Goal: Task Accomplishment & Management: Manage account settings

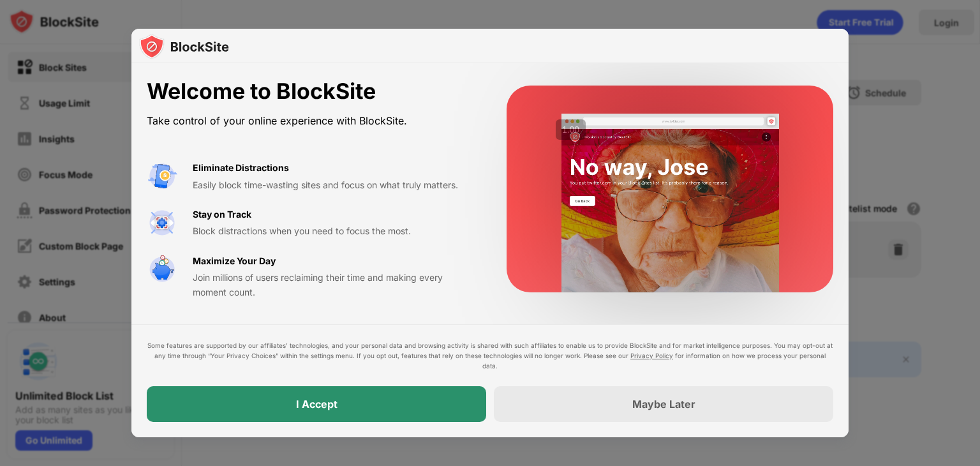
click at [367, 405] on div "I Accept" at bounding box center [316, 404] width 339 height 36
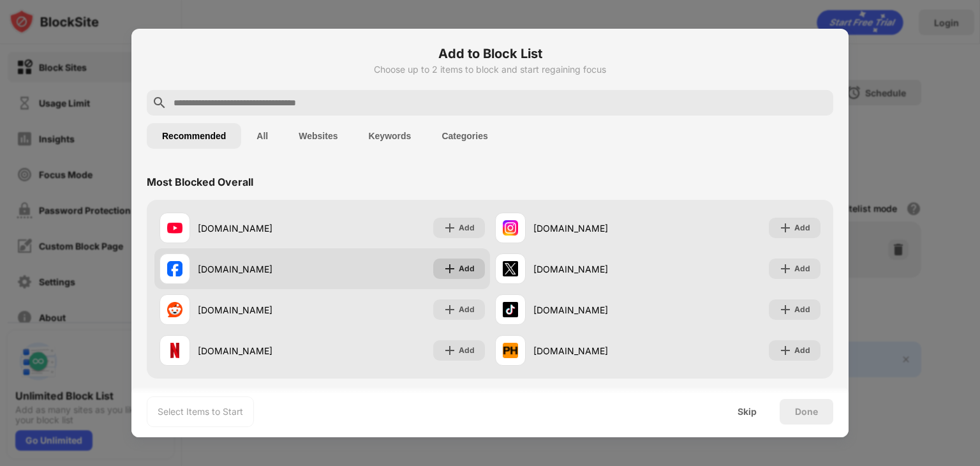
click at [449, 263] on img at bounding box center [449, 268] width 13 height 13
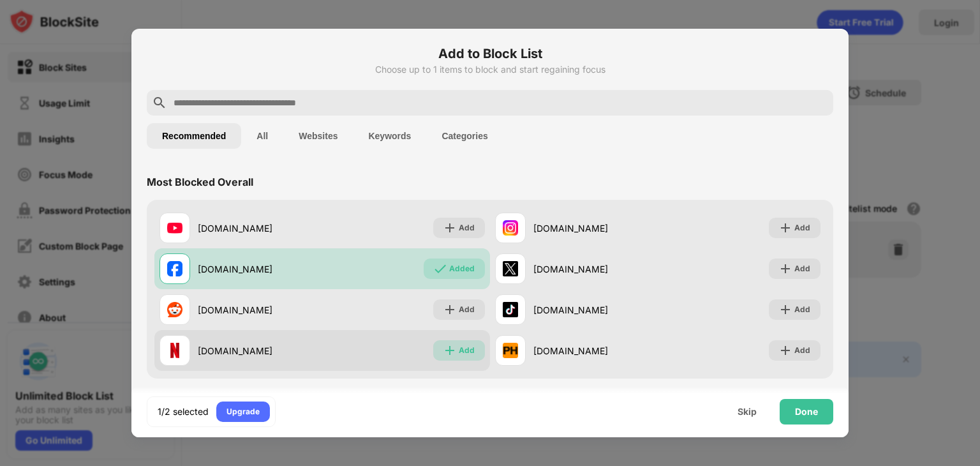
click at [459, 345] on div "Add" at bounding box center [467, 350] width 16 height 13
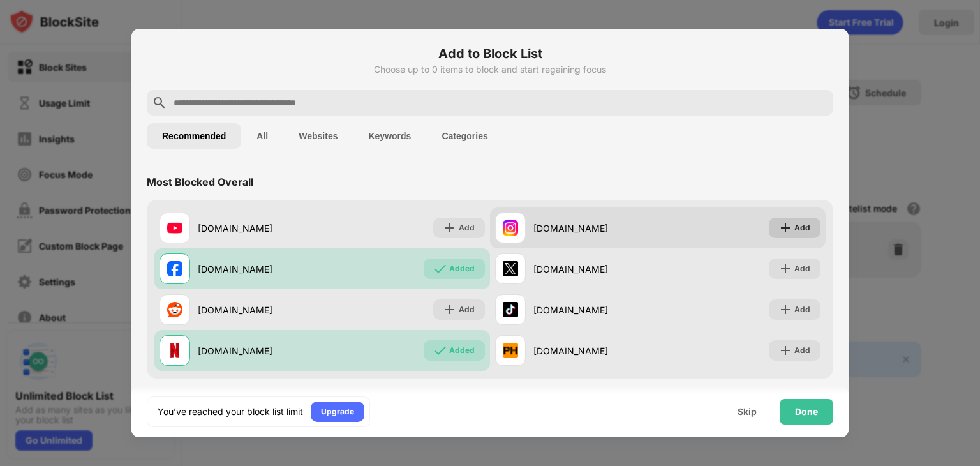
click at [779, 231] on img at bounding box center [785, 227] width 13 height 13
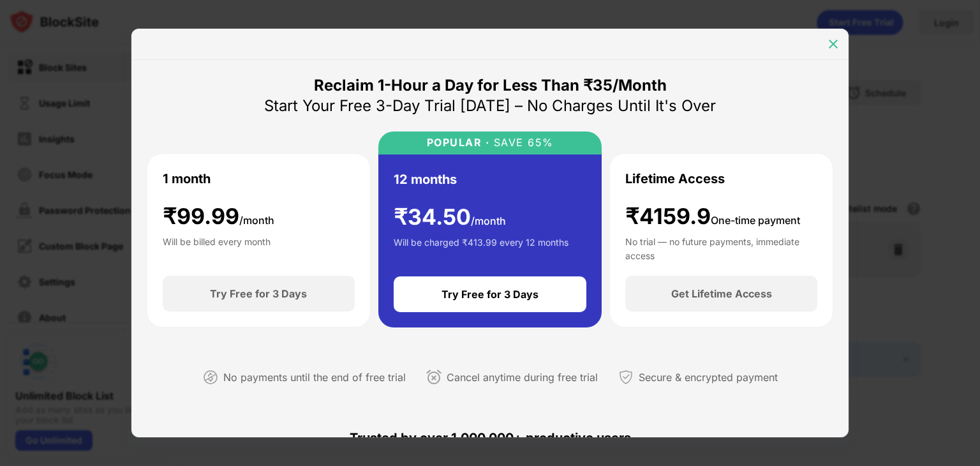
click at [833, 38] on img at bounding box center [833, 44] width 13 height 13
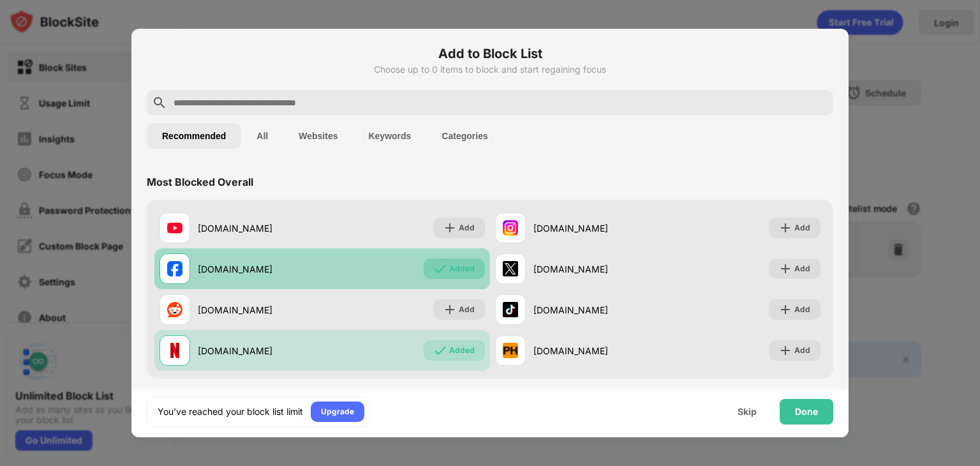
click at [434, 265] on img at bounding box center [440, 268] width 13 height 13
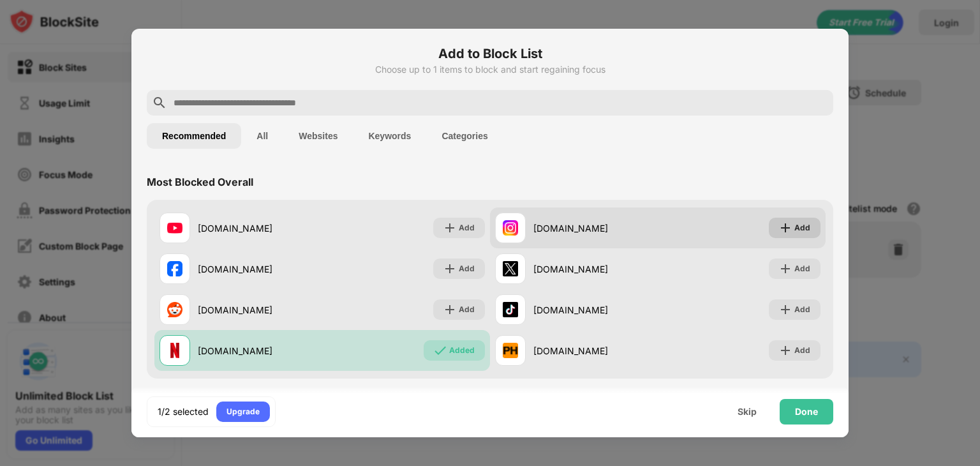
click at [783, 222] on div "Add" at bounding box center [795, 227] width 52 height 20
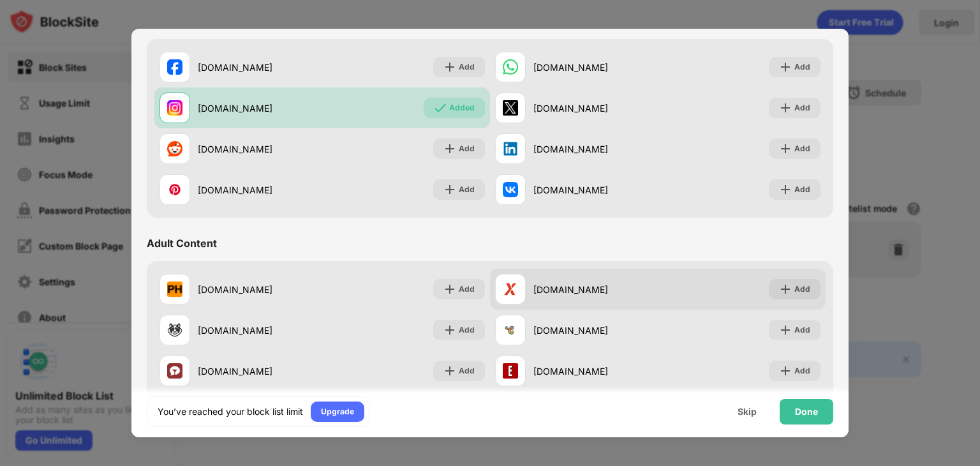
scroll to position [510, 0]
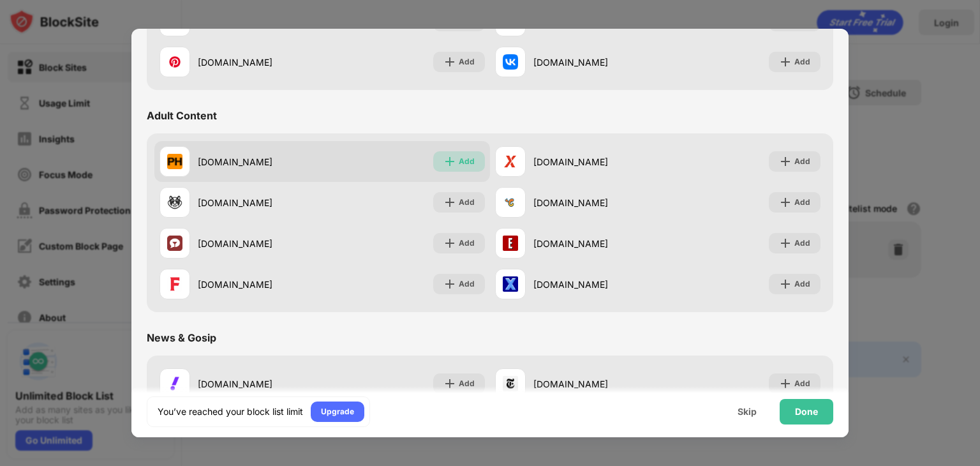
click at [459, 164] on div "Add" at bounding box center [467, 161] width 16 height 13
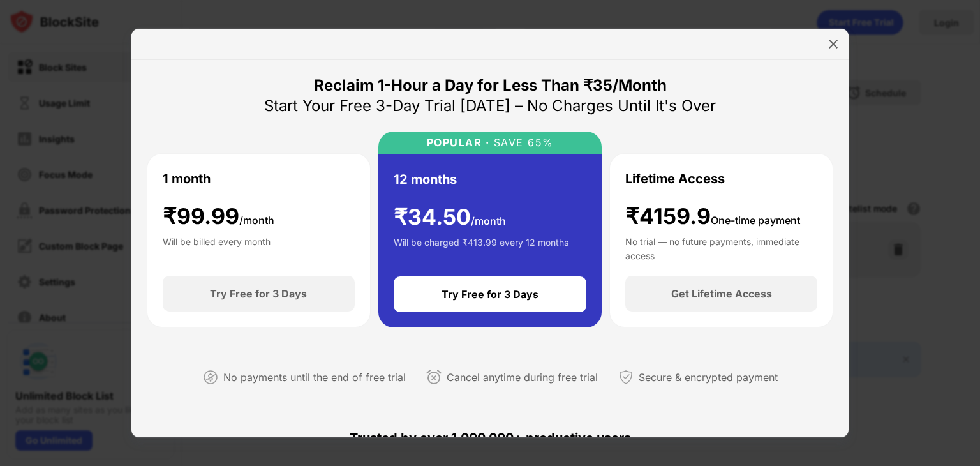
click at [325, 236] on div "1 month ₹ 99.99 /month Will be billed every month" at bounding box center [259, 214] width 192 height 91
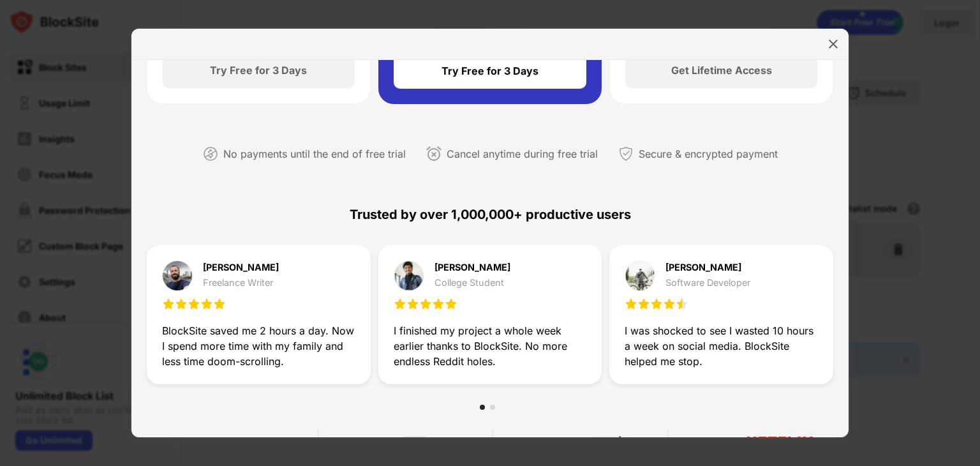
scroll to position [255, 0]
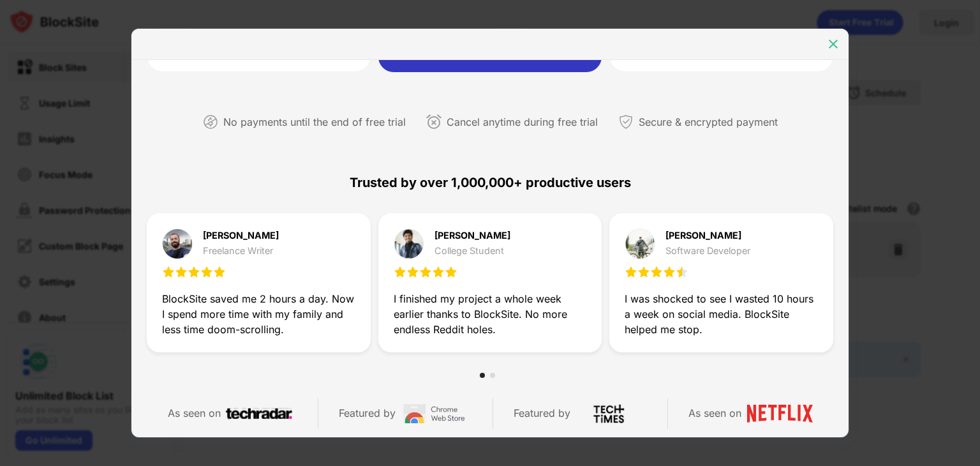
click at [829, 47] on img at bounding box center [833, 44] width 13 height 13
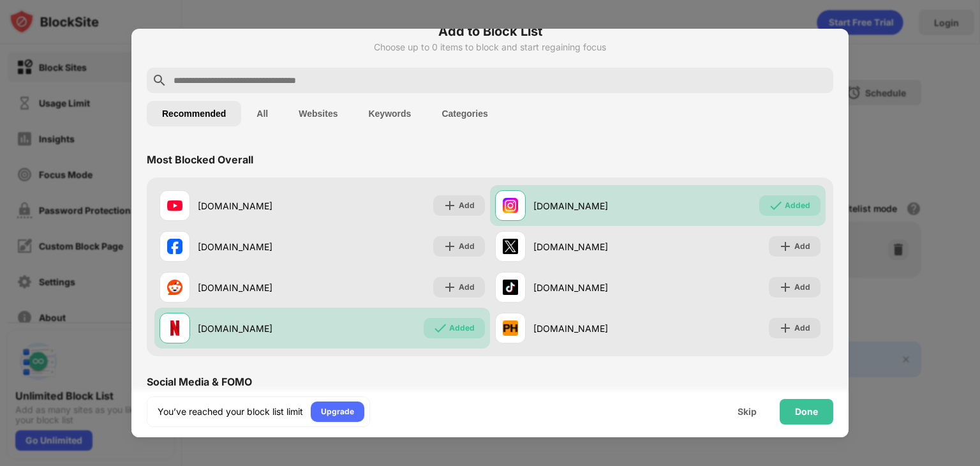
scroll to position [0, 0]
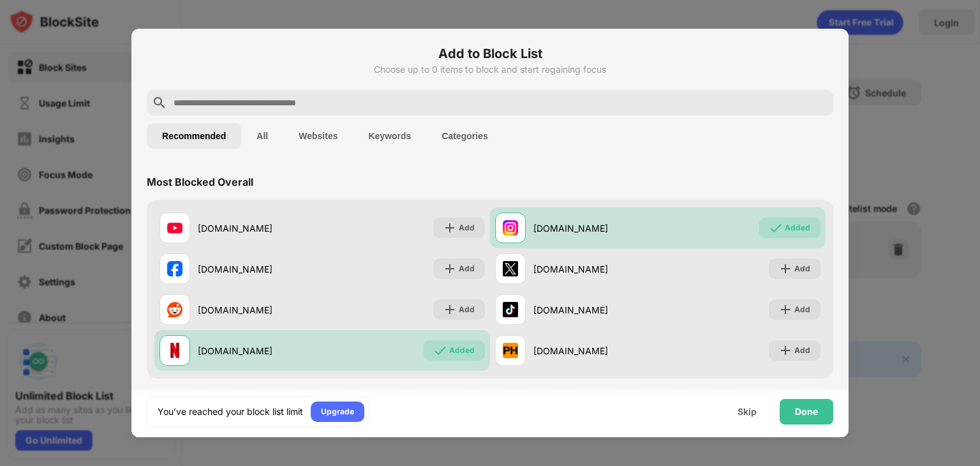
click at [637, 138] on div "Recommended All Websites Keywords Categories" at bounding box center [490, 135] width 686 height 41
click at [365, 13] on div at bounding box center [490, 233] width 980 height 466
click at [464, 136] on button "Categories" at bounding box center [464, 136] width 77 height 26
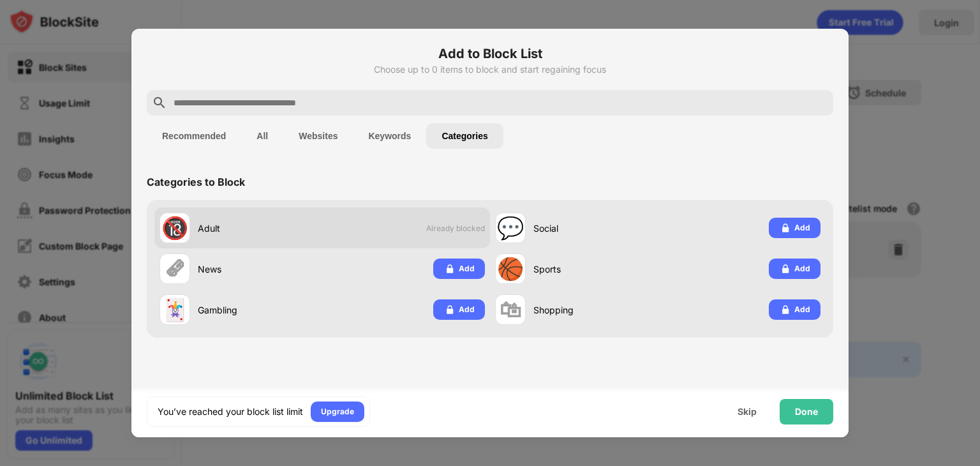
click at [334, 230] on div "🔞 Adult Already blocked" at bounding box center [321, 227] width 335 height 41
click at [315, 230] on div "Adult" at bounding box center [260, 227] width 124 height 13
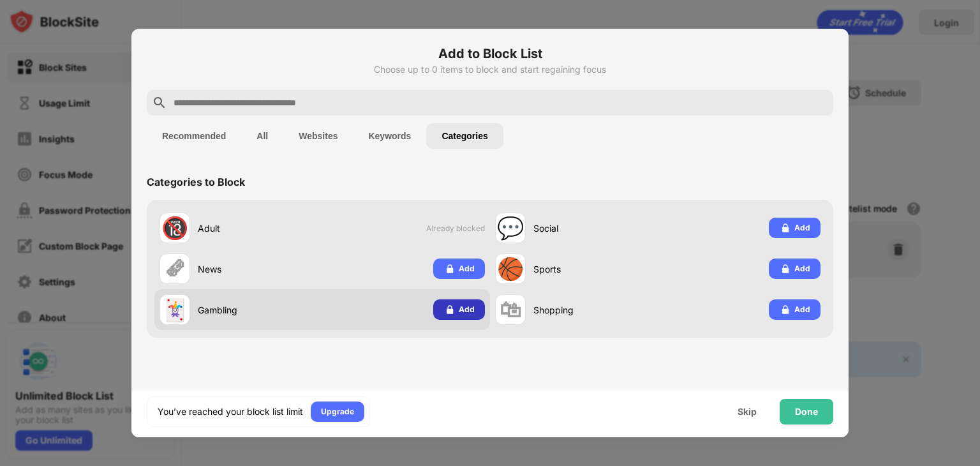
click at [465, 307] on div "Add" at bounding box center [467, 309] width 16 height 13
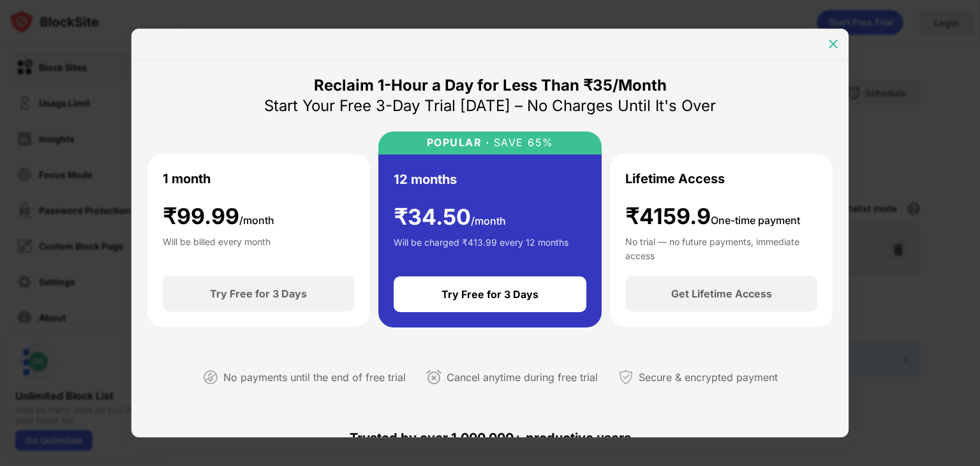
click at [830, 41] on img at bounding box center [833, 44] width 13 height 13
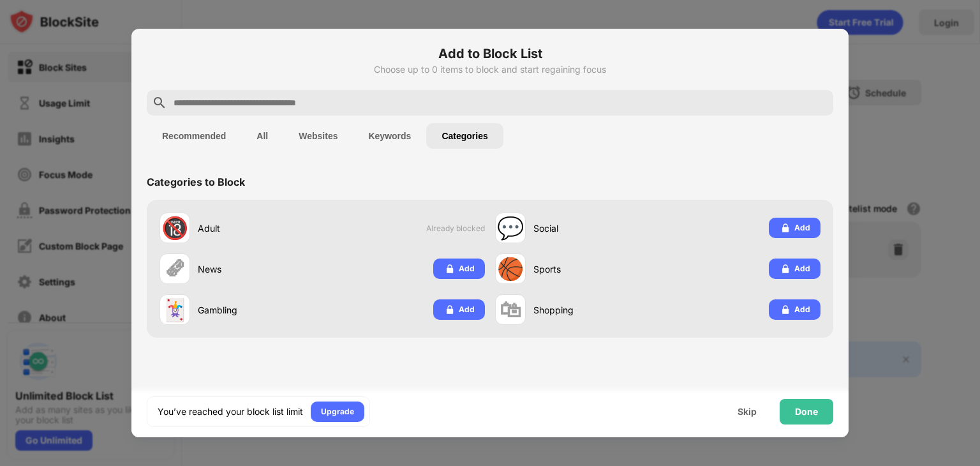
click at [372, 132] on button "Keywords" at bounding box center [389, 136] width 73 height 26
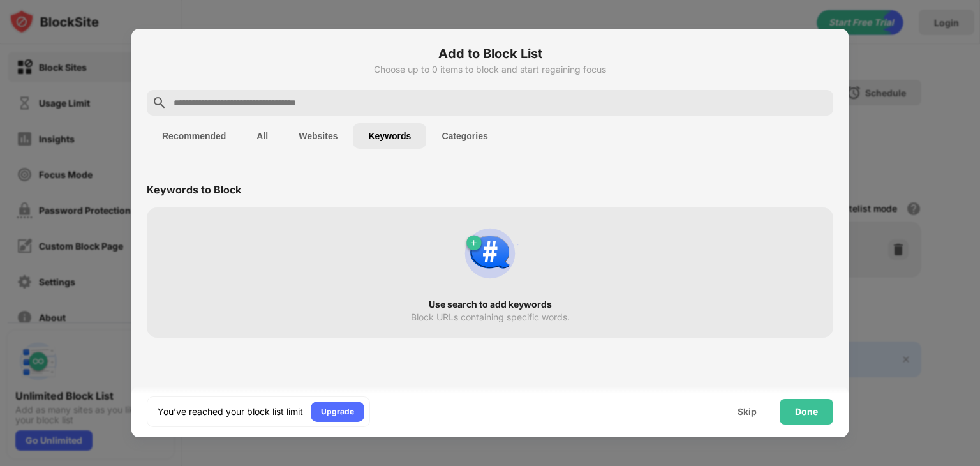
click at [256, 138] on button "All" at bounding box center [262, 136] width 42 height 26
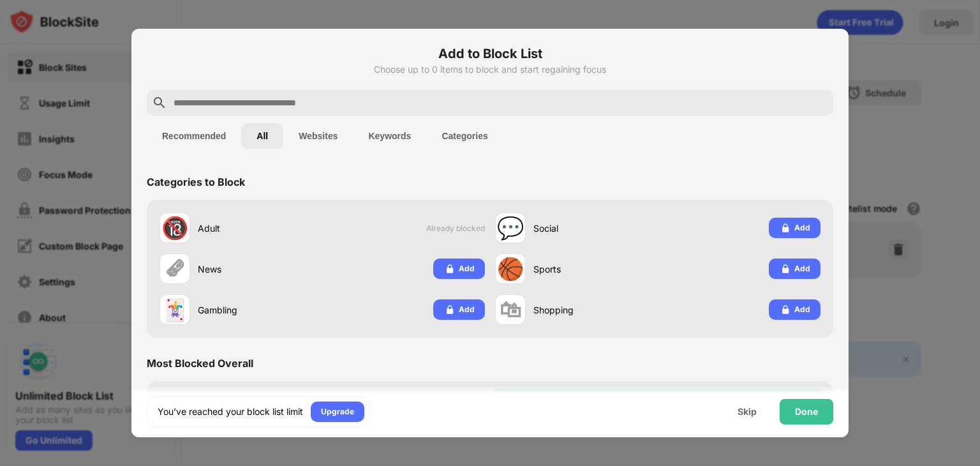
click at [311, 138] on button "Websites" at bounding box center [318, 136] width 70 height 26
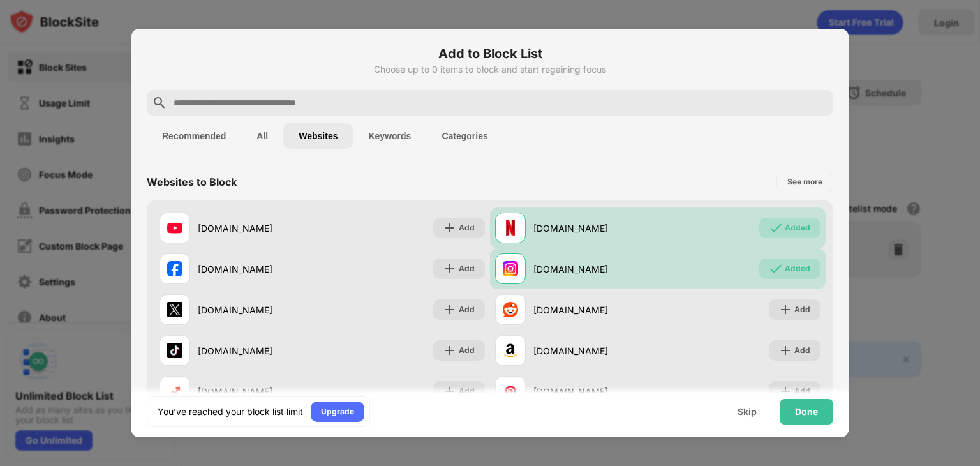
click at [202, 138] on button "Recommended" at bounding box center [194, 136] width 94 height 26
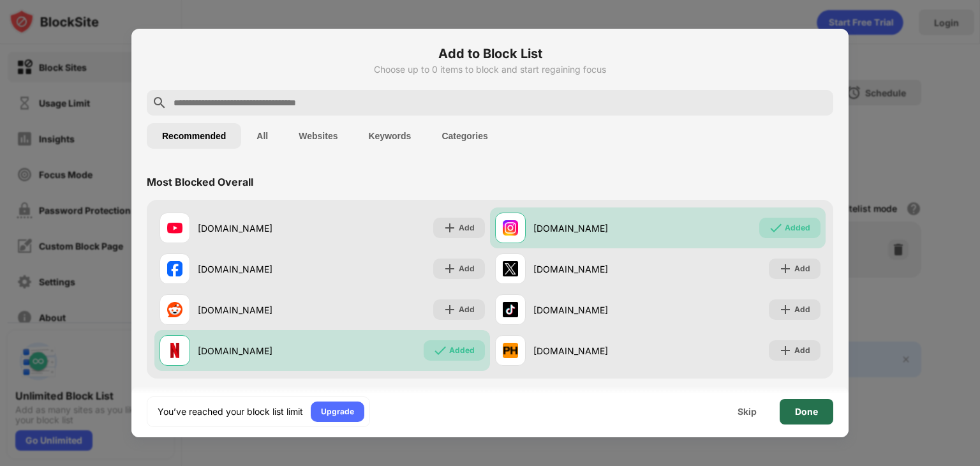
click at [811, 409] on div "Done" at bounding box center [806, 411] width 23 height 10
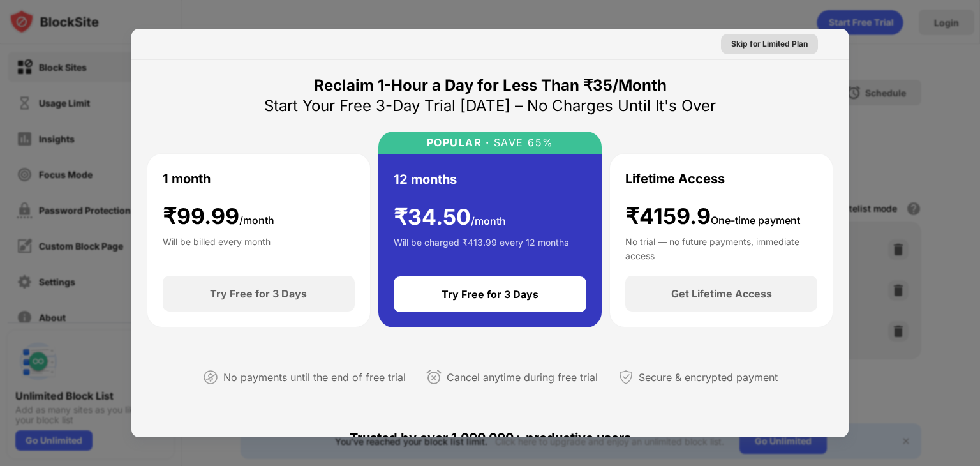
click at [763, 41] on div "Skip for Limited Plan" at bounding box center [769, 44] width 77 height 13
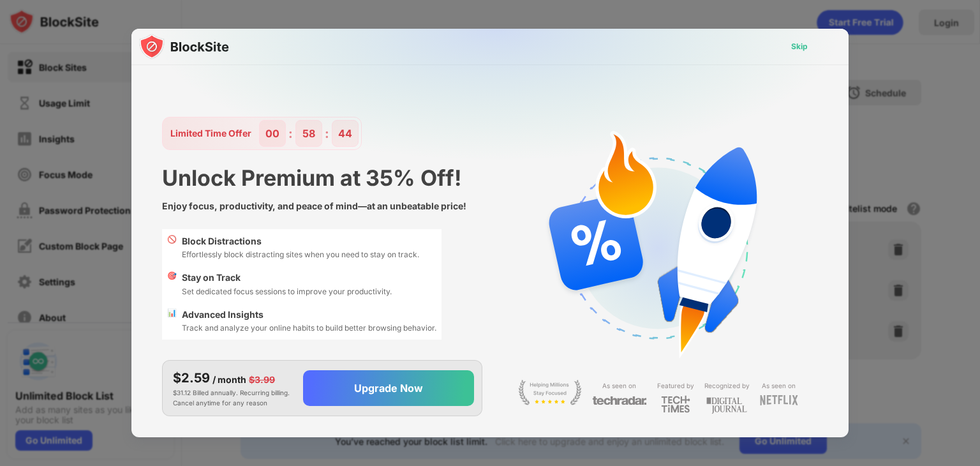
click at [788, 47] on div "Skip" at bounding box center [799, 46] width 37 height 20
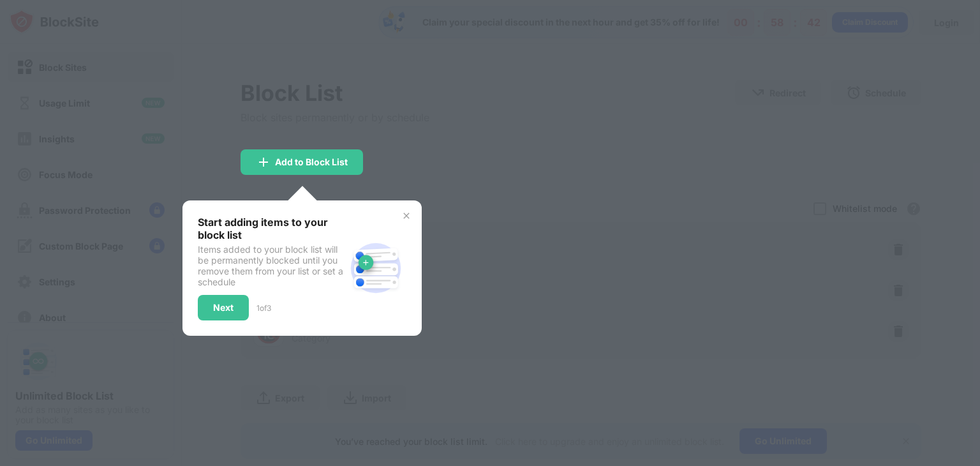
click at [406, 220] on div "Start adding items to your block list Items added to your block list will be pe…" at bounding box center [301, 267] width 239 height 135
click at [403, 216] on img at bounding box center [406, 215] width 10 height 10
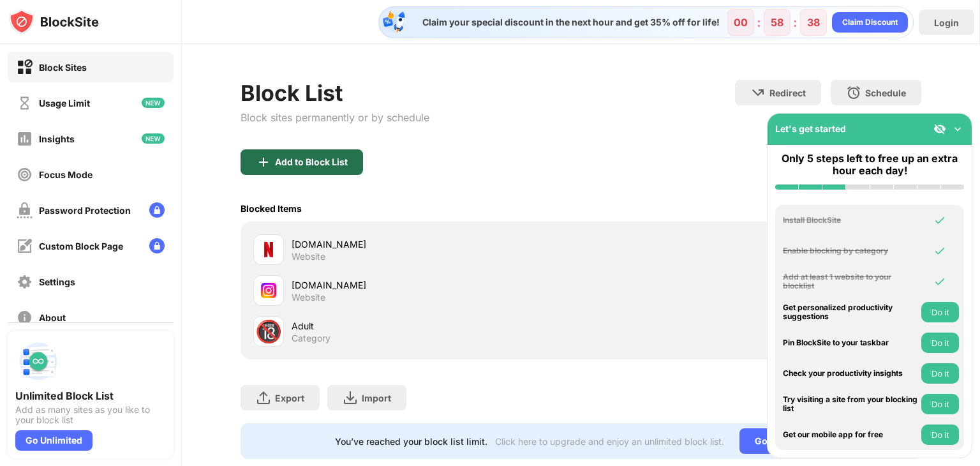
click at [332, 164] on div "Add to Block List" at bounding box center [311, 162] width 73 height 10
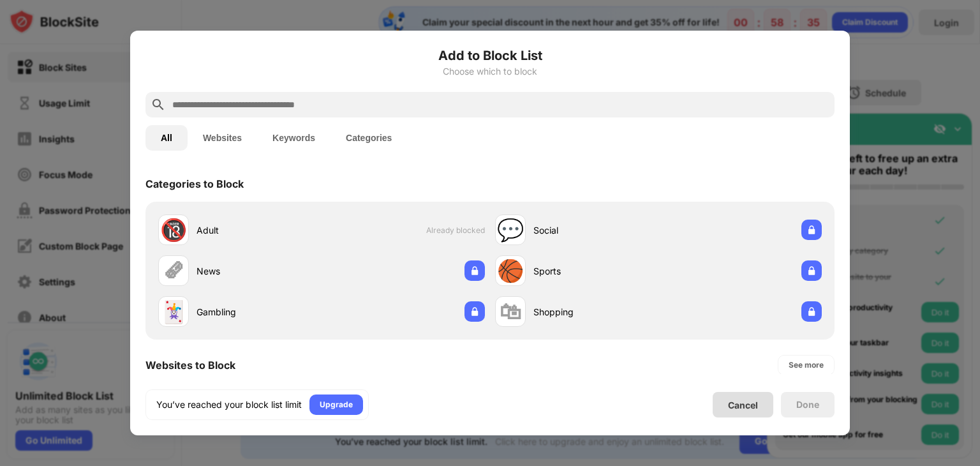
click at [755, 407] on div "Cancel" at bounding box center [743, 404] width 30 height 11
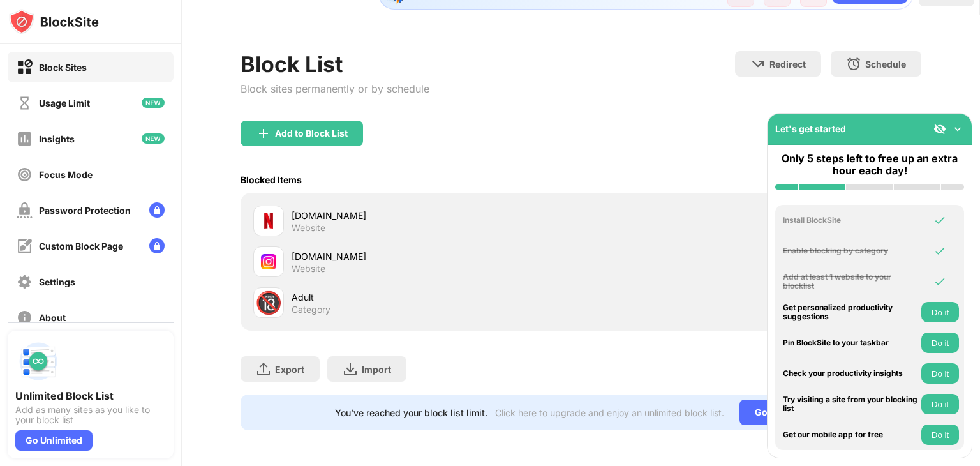
scroll to position [38, 0]
click at [87, 99] on div "Usage Limit" at bounding box center [64, 103] width 51 height 11
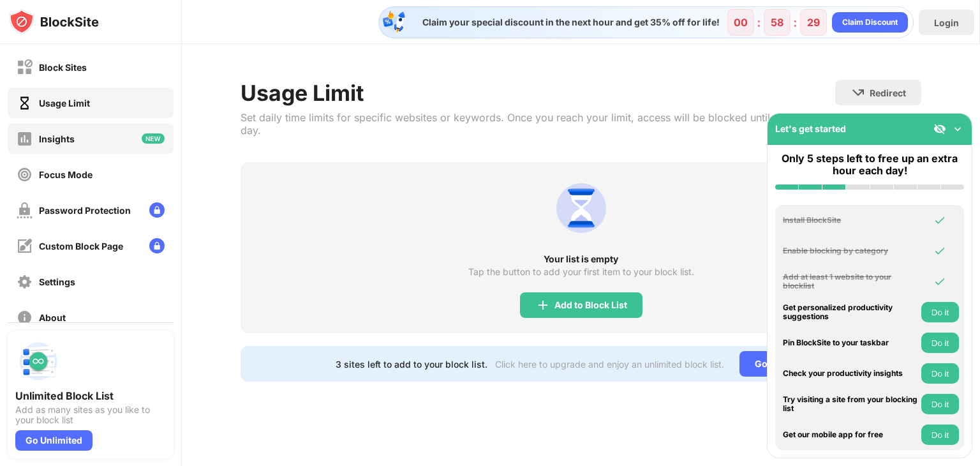
click at [67, 142] on div "Insights" at bounding box center [57, 138] width 36 height 11
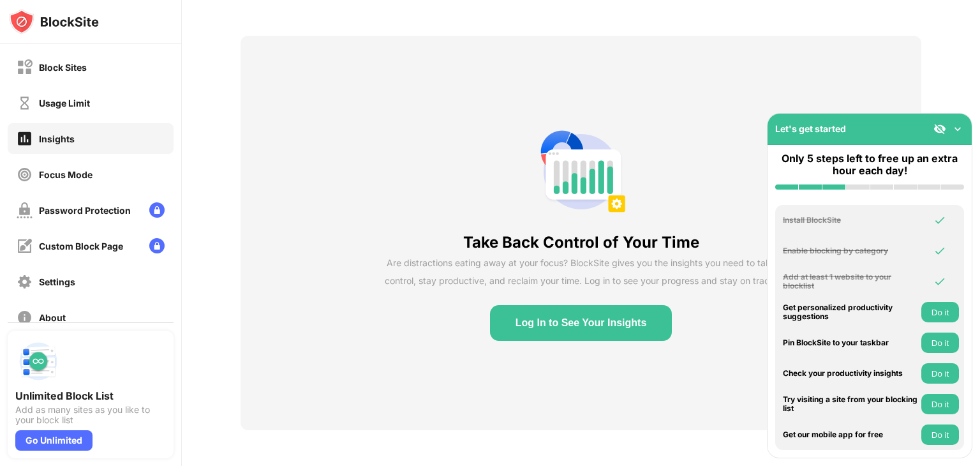
scroll to position [54, 0]
click at [82, 251] on div "Custom Block Page" at bounding box center [70, 246] width 107 height 16
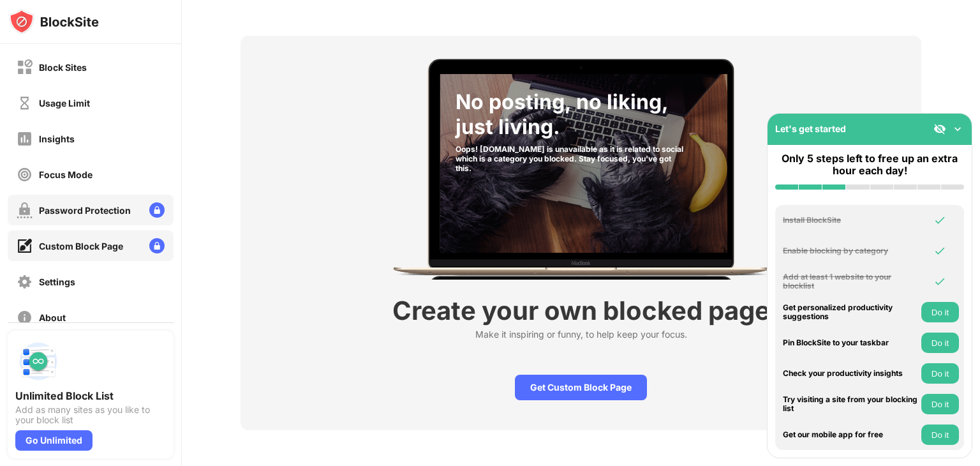
click at [92, 217] on div "Password Protection" at bounding box center [91, 210] width 166 height 31
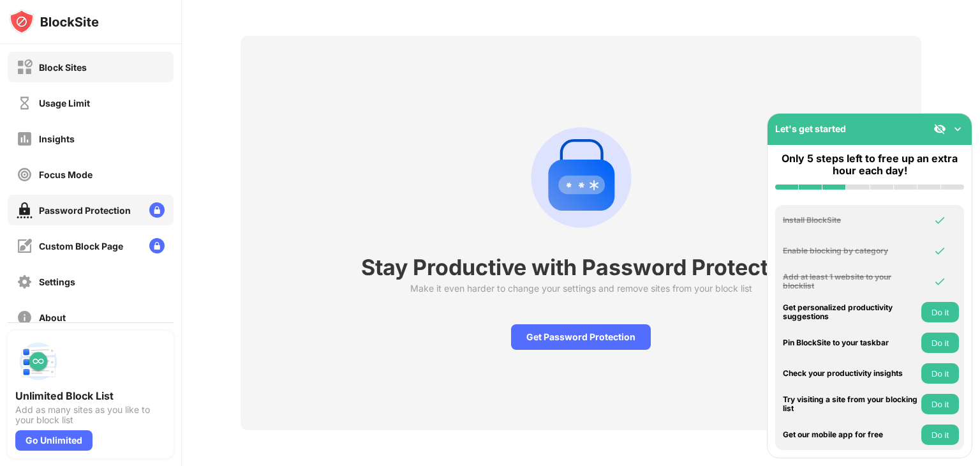
click at [64, 72] on div "Block Sites" at bounding box center [63, 67] width 48 height 11
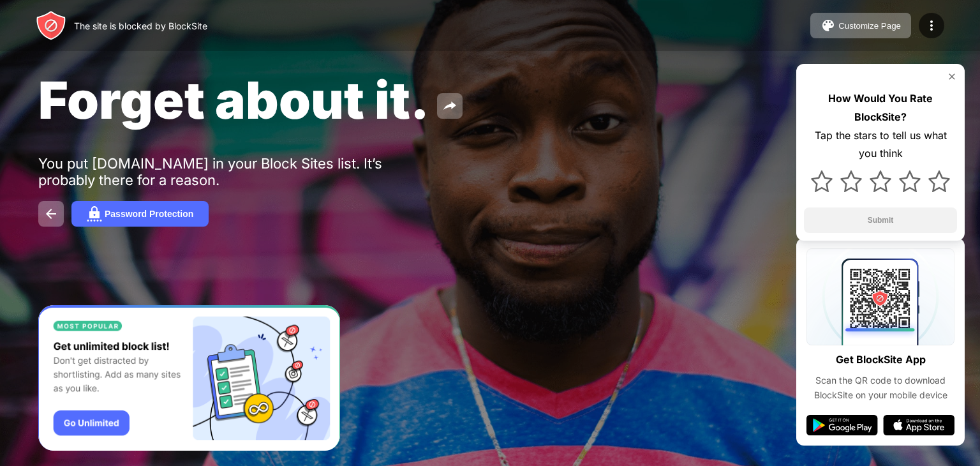
click at [953, 77] on img at bounding box center [951, 76] width 10 height 10
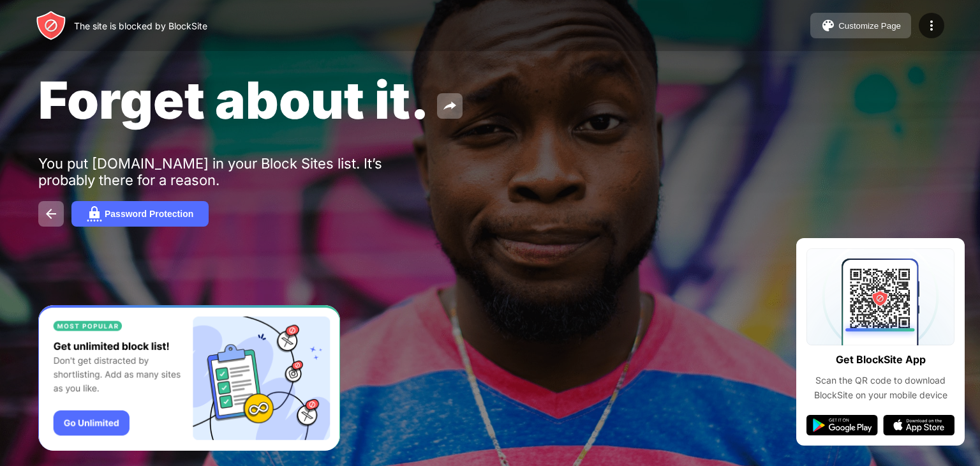
click at [878, 30] on button "Customize Page" at bounding box center [860, 26] width 101 height 26
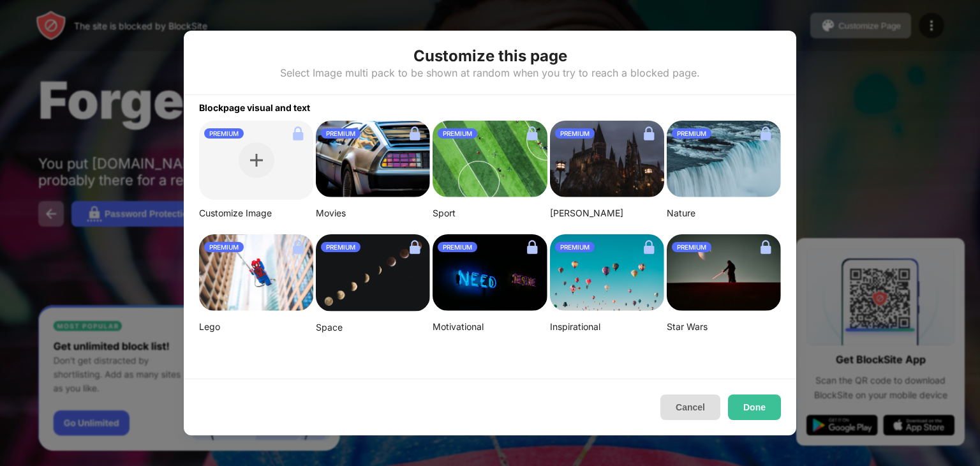
click at [699, 408] on button "Cancel" at bounding box center [690, 407] width 60 height 26
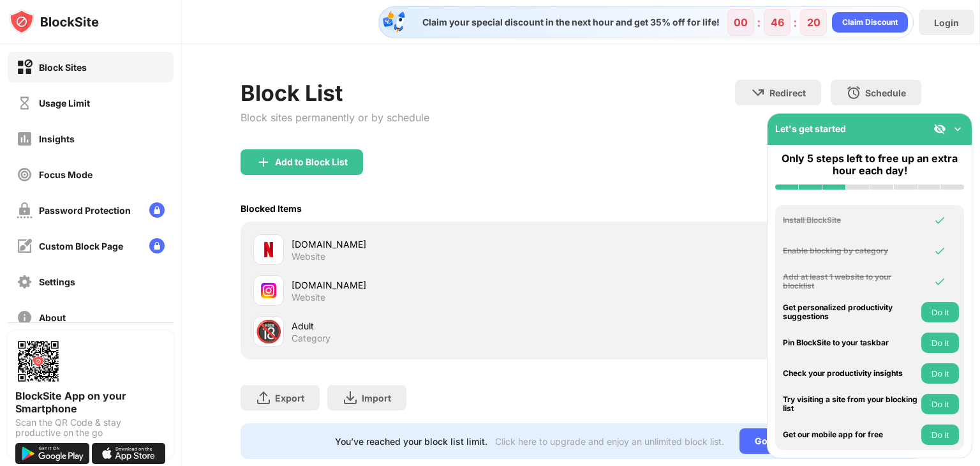
click at [372, 248] on div "netflix.com" at bounding box center [435, 243] width 289 height 13
click at [370, 251] on div "netflix.com Website" at bounding box center [435, 249] width 289 height 25
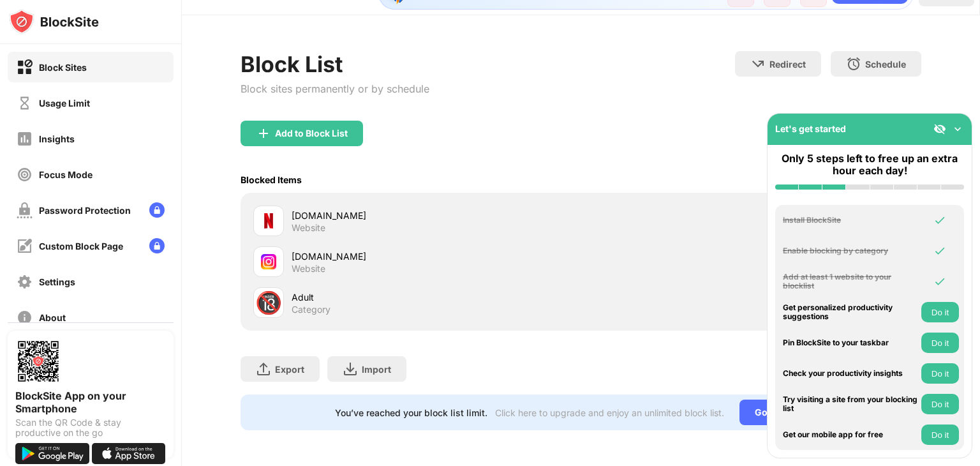
scroll to position [38, 0]
click at [334, 221] on div "netflix.com Website" at bounding box center [435, 221] width 289 height 25
click at [959, 128] on img at bounding box center [957, 128] width 13 height 13
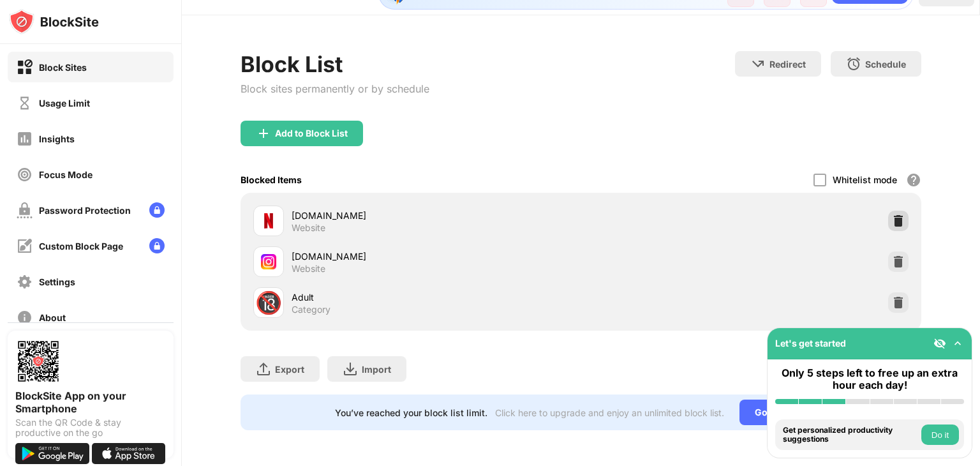
click at [892, 214] on img at bounding box center [898, 220] width 13 height 13
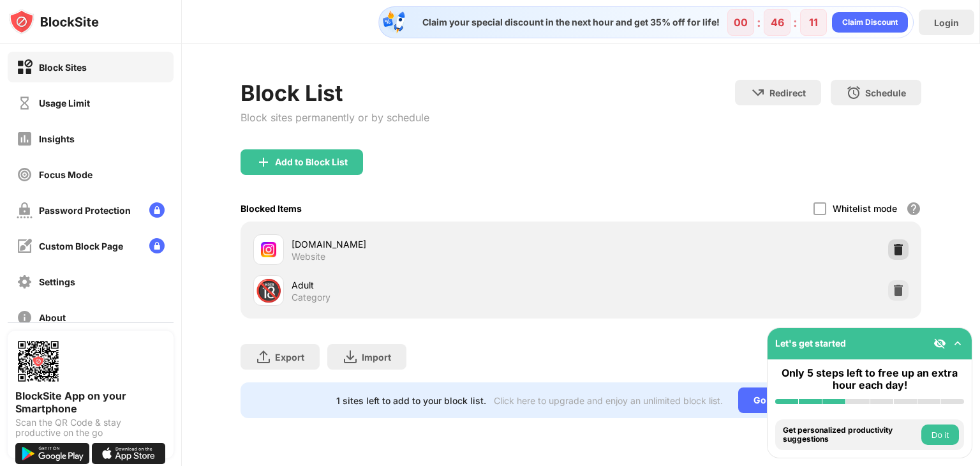
click at [895, 246] on img at bounding box center [898, 249] width 13 height 13
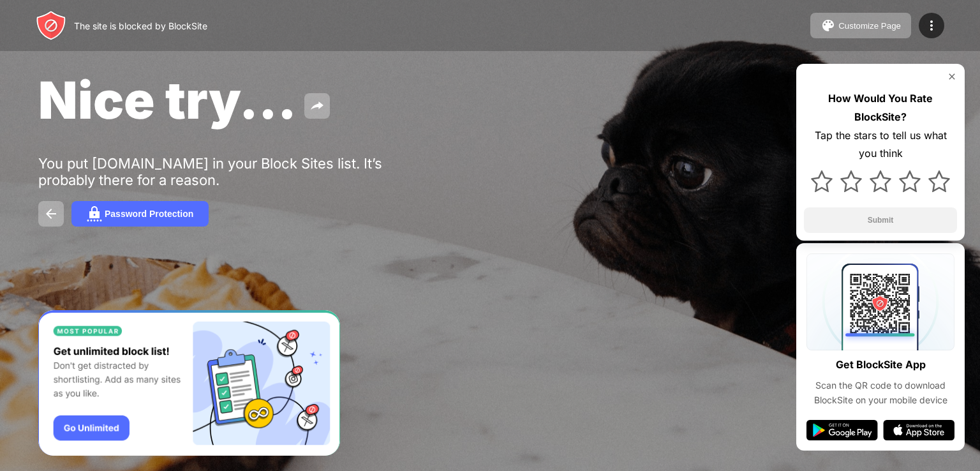
click at [951, 75] on img at bounding box center [951, 76] width 10 height 10
drag, startPoint x: 0, startPoint y: 0, endPoint x: 949, endPoint y: 77, distance: 952.1
click at [322, 77] on img at bounding box center [951, 76] width 10 height 10
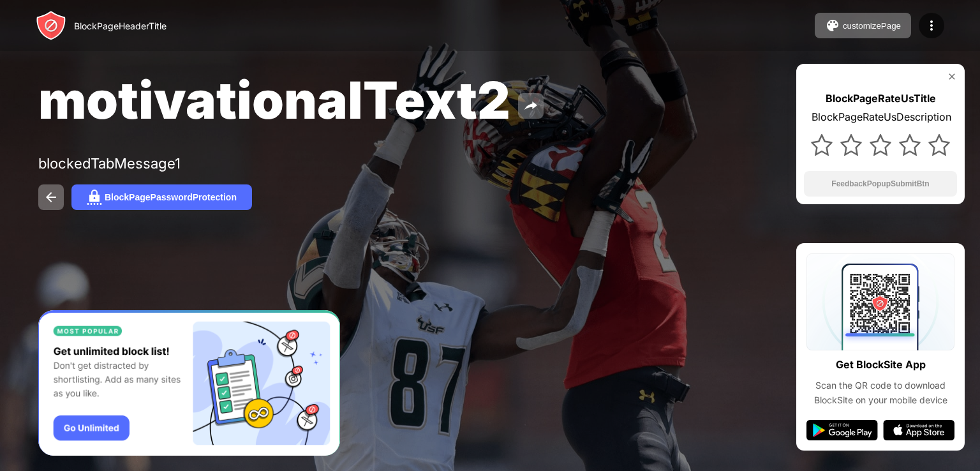
click at [953, 72] on img at bounding box center [951, 76] width 10 height 10
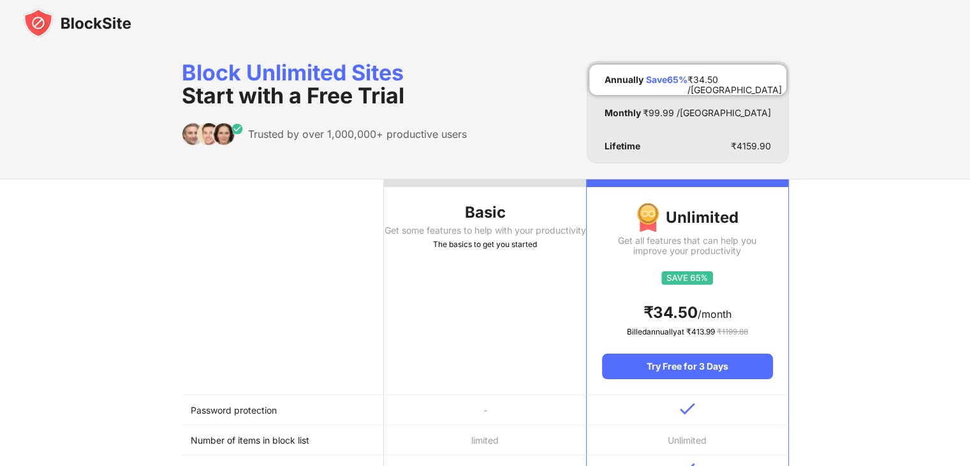
scroll to position [128, 0]
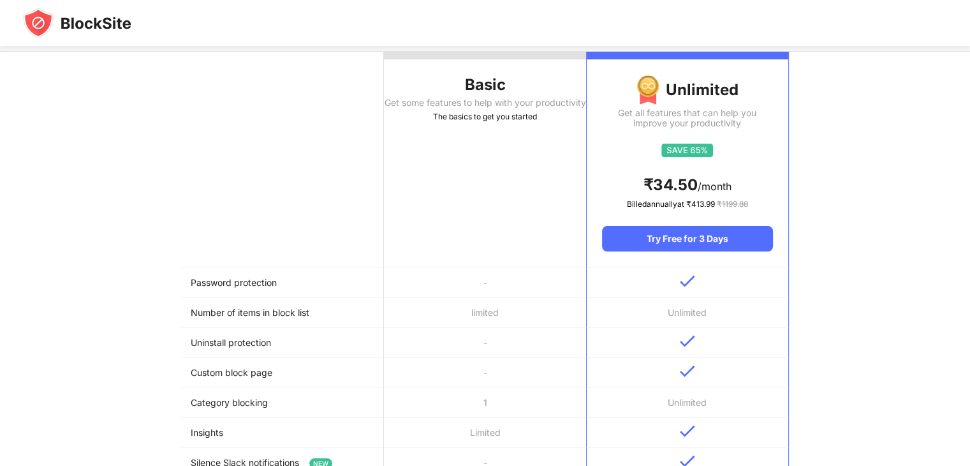
click at [488, 217] on th "Basic Get some features to help with your productivity The basics to get you st…" at bounding box center [485, 160] width 202 height 216
click at [489, 240] on th "Basic Get some features to help with your productivity The basics to get you st…" at bounding box center [485, 160] width 202 height 216
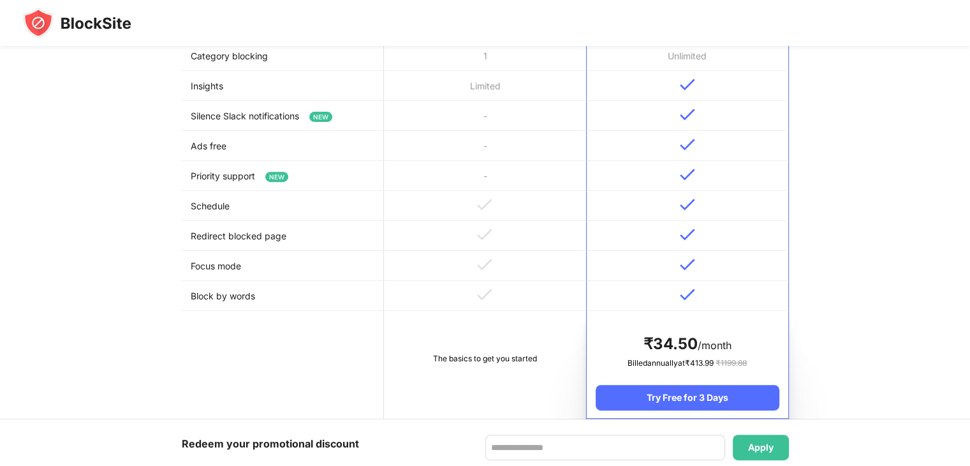
scroll to position [510, 0]
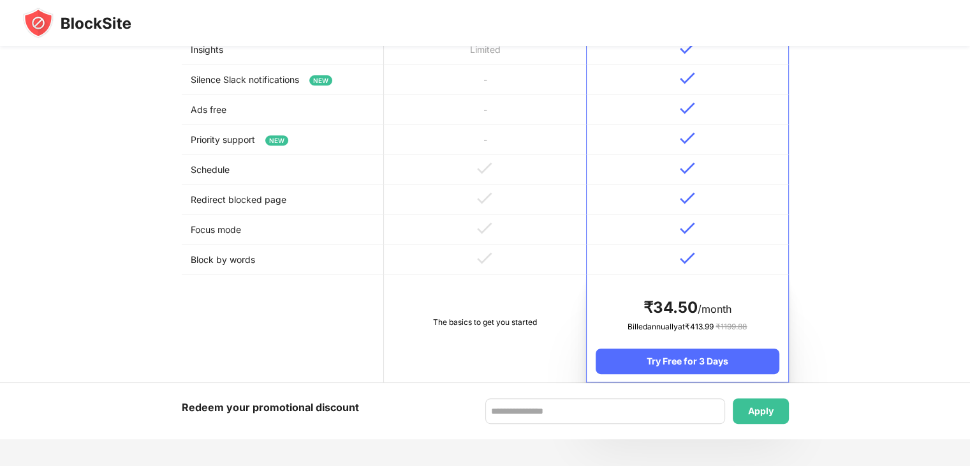
click at [497, 284] on td "The basics to get you started" at bounding box center [485, 328] width 202 height 108
click at [497, 286] on td "The basics to get you started" at bounding box center [485, 328] width 202 height 108
click at [497, 287] on td "The basics to get you started" at bounding box center [485, 328] width 202 height 108
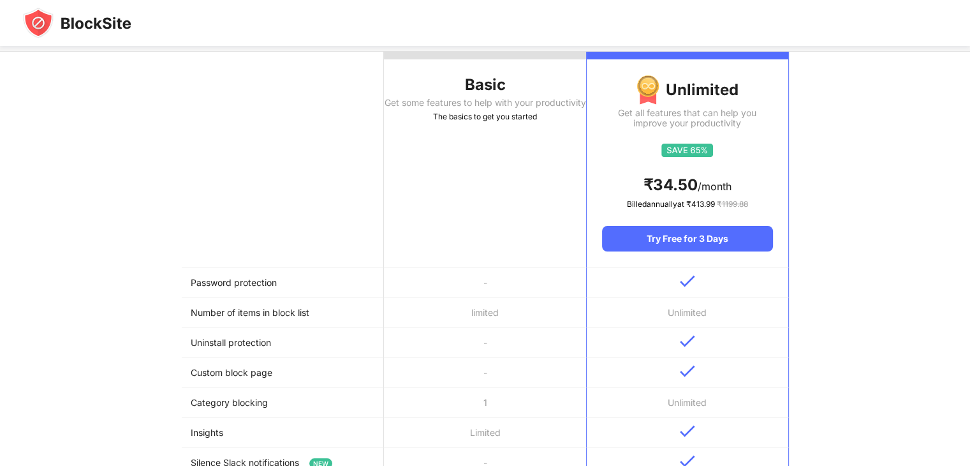
scroll to position [128, 0]
click at [484, 191] on th "Basic Get some features to help with your productivity The basics to get you st…" at bounding box center [485, 160] width 202 height 216
click at [485, 190] on th "Basic Get some features to help with your productivity The basics to get you st…" at bounding box center [485, 160] width 202 height 216
click at [506, 123] on div "The basics to get you started" at bounding box center [485, 116] width 202 height 13
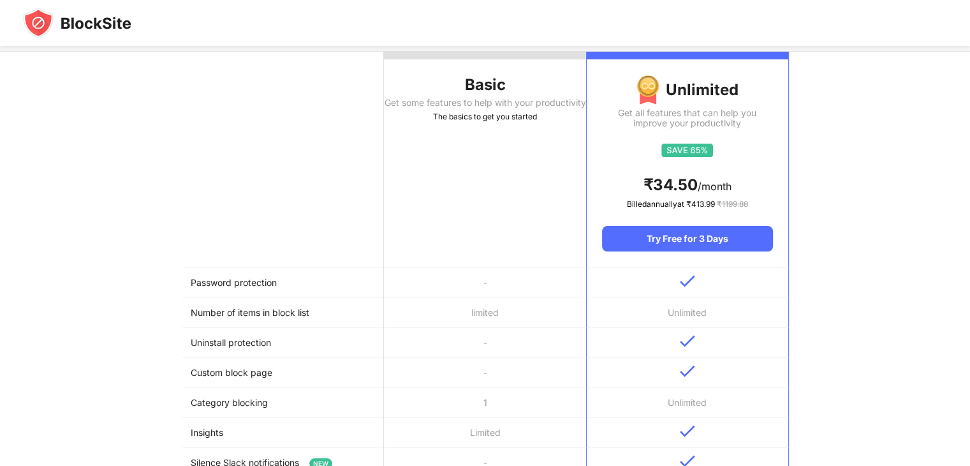
click at [506, 123] on div "The basics to get you started" at bounding box center [485, 116] width 202 height 13
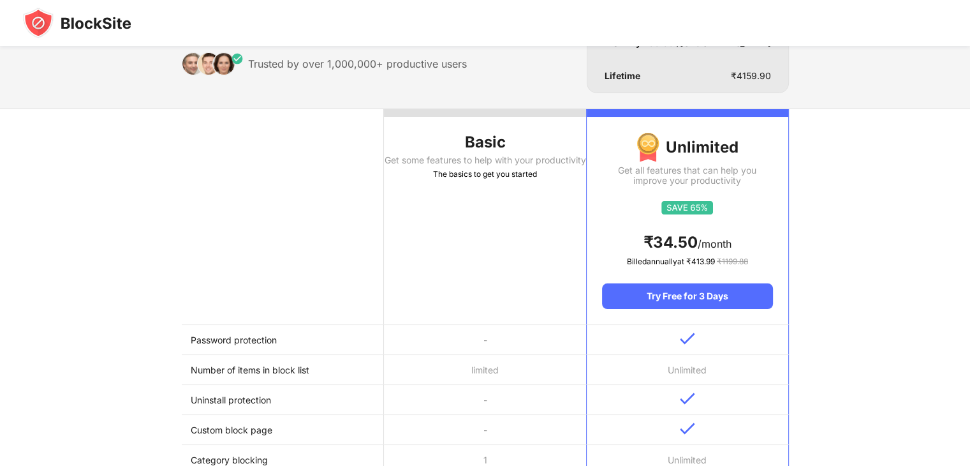
scroll to position [0, 0]
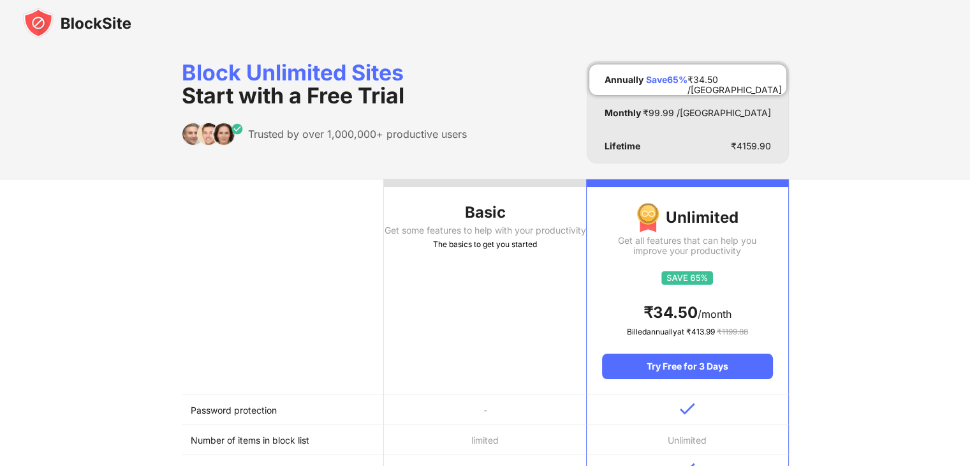
click at [502, 232] on div "Get some features to help with your productivity" at bounding box center [485, 230] width 202 height 10
click at [492, 261] on th "Basic Get some features to help with your productivity The basics to get you st…" at bounding box center [485, 287] width 202 height 216
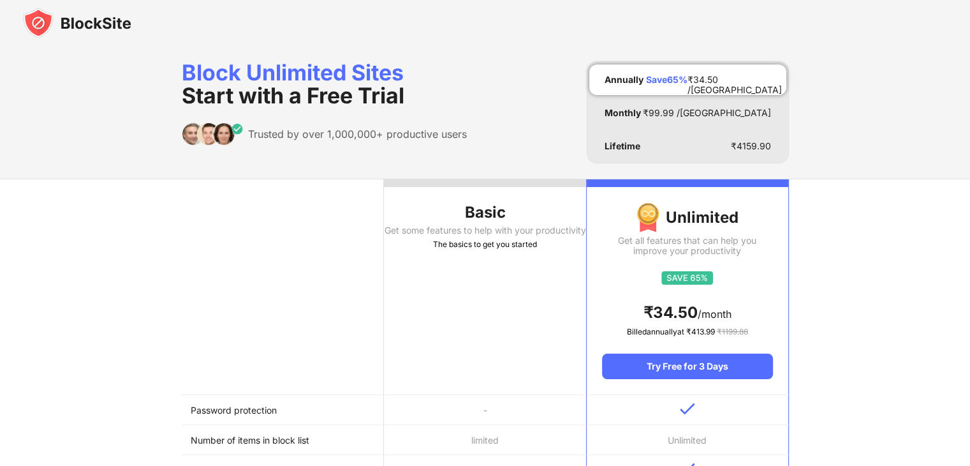
click at [492, 251] on div "The basics to get you started" at bounding box center [485, 244] width 202 height 13
click at [494, 251] on div "The basics to get you started" at bounding box center [485, 244] width 202 height 13
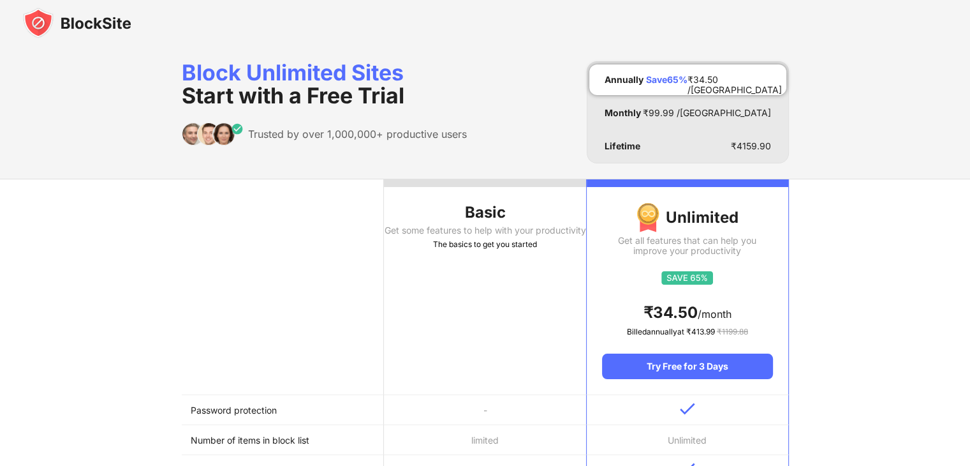
click at [494, 251] on div "The basics to get you started" at bounding box center [485, 244] width 202 height 13
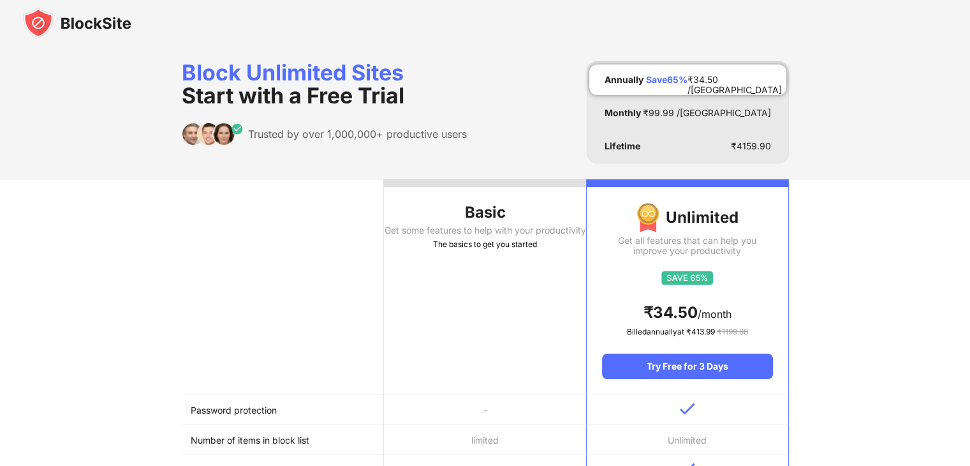
click at [494, 251] on div "The basics to get you started" at bounding box center [485, 244] width 202 height 13
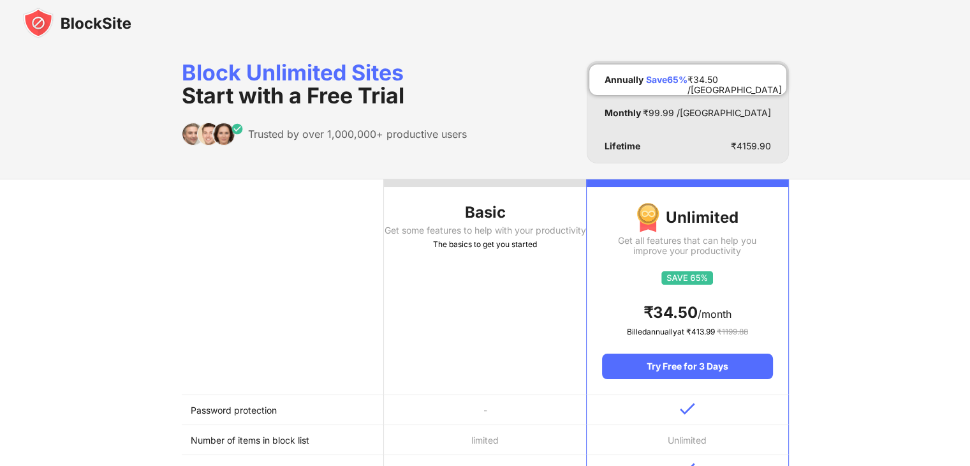
click at [494, 251] on div "The basics to get you started" at bounding box center [485, 244] width 202 height 13
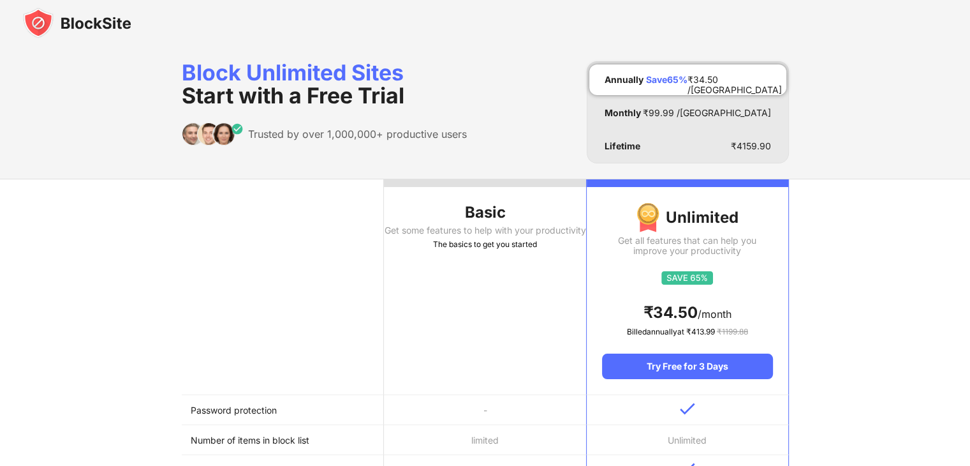
click at [526, 249] on div "The basics to get you started" at bounding box center [485, 244] width 202 height 13
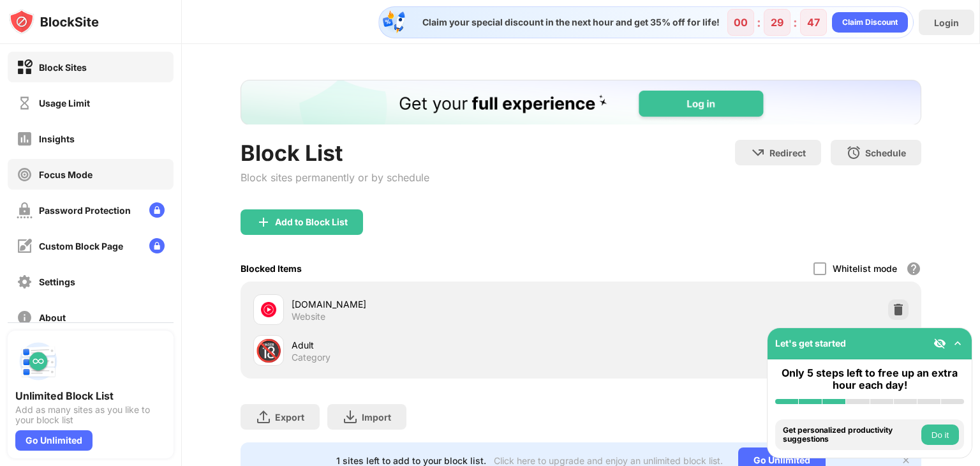
click at [87, 171] on div "Focus Mode" at bounding box center [66, 174] width 54 height 11
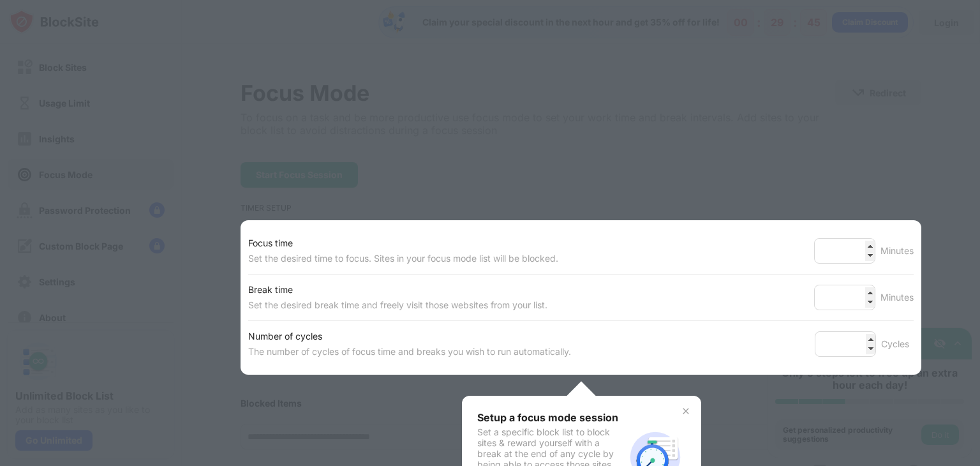
click at [686, 181] on div at bounding box center [490, 233] width 980 height 466
click at [903, 204] on div at bounding box center [490, 233] width 980 height 466
click at [859, 243] on input "**" at bounding box center [844, 251] width 61 height 26
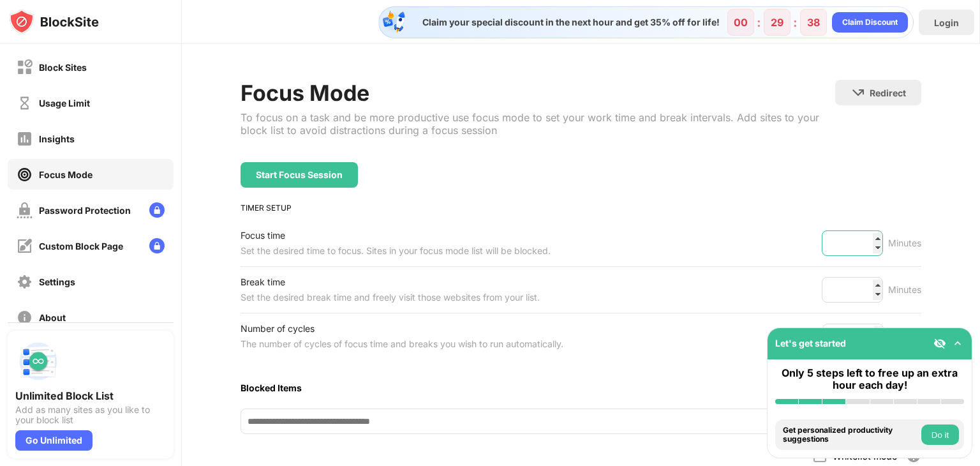
click at [859, 243] on input "**" at bounding box center [851, 243] width 61 height 26
click at [869, 235] on input "**" at bounding box center [851, 243] width 61 height 26
type input "**"
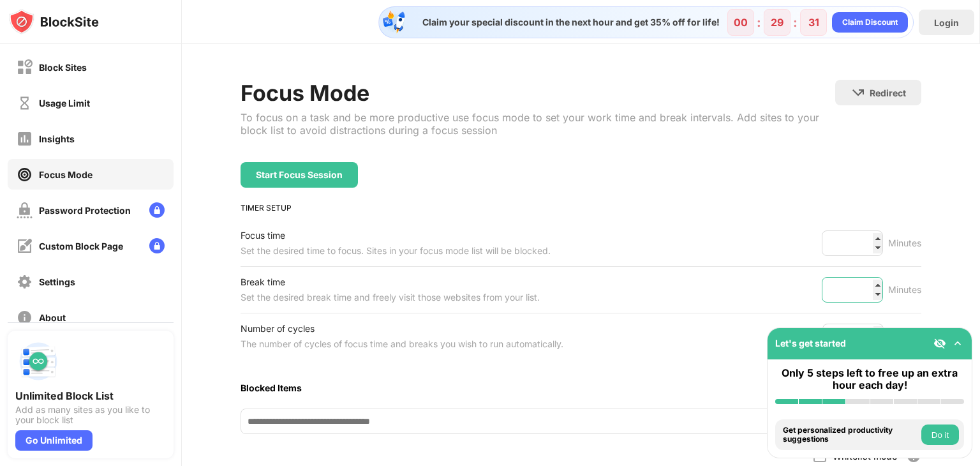
click at [849, 287] on input "*" at bounding box center [851, 290] width 61 height 26
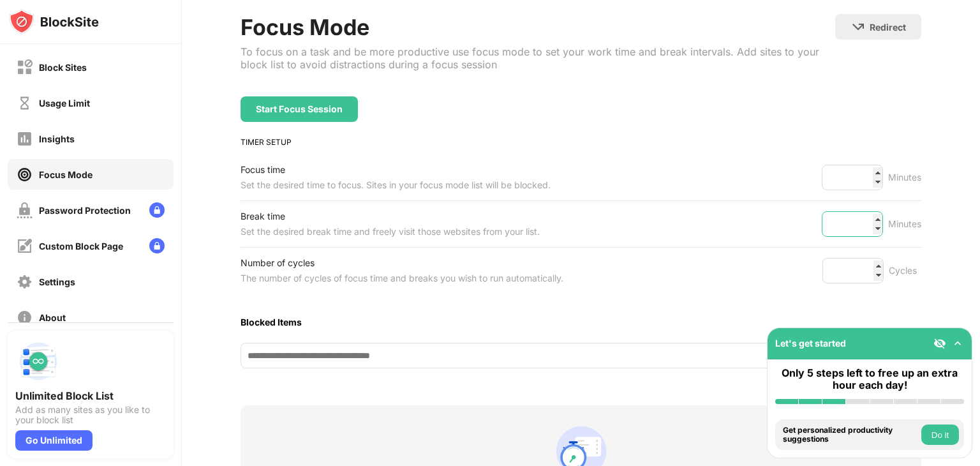
scroll to position [128, 0]
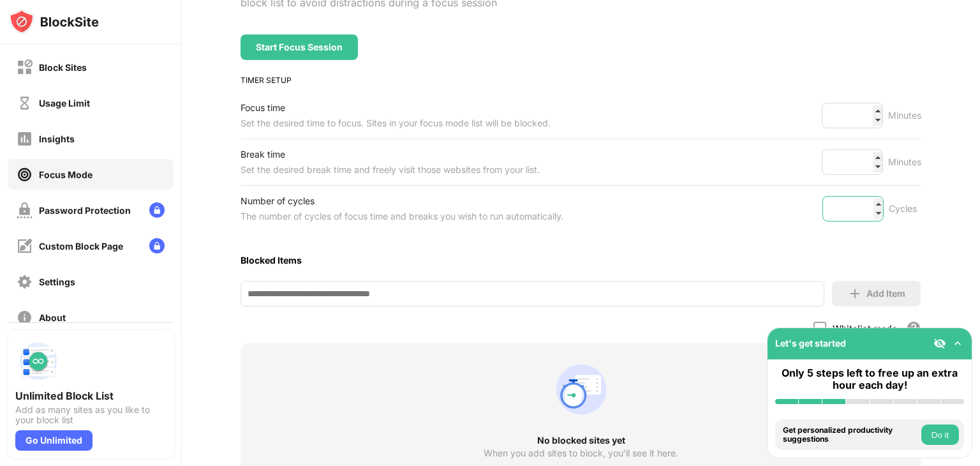
click at [849, 205] on input "*" at bounding box center [852, 209] width 61 height 26
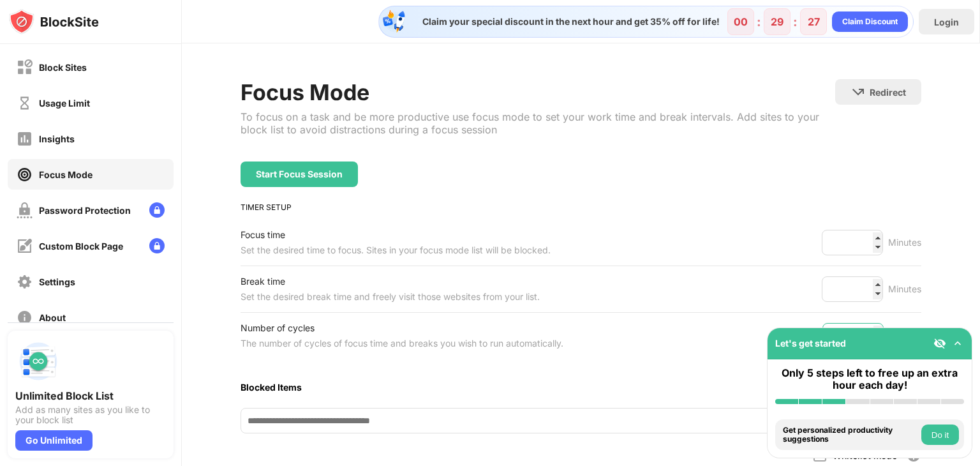
scroll to position [0, 0]
click at [851, 284] on input "*" at bounding box center [851, 290] width 61 height 26
type input "**"
click at [884, 193] on div "Focus Mode To focus on a task and be more productive use focus mode to set your…" at bounding box center [580, 372] width 680 height 585
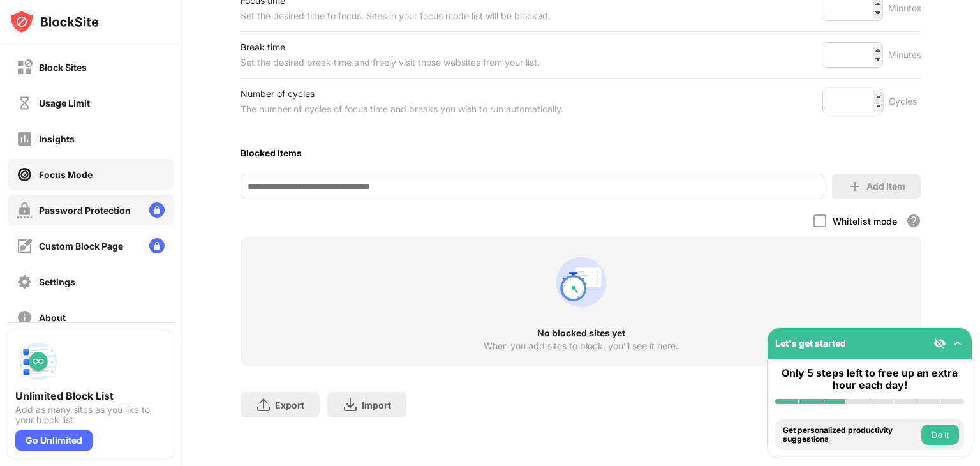
click at [115, 211] on div "Password Protection" at bounding box center [85, 210] width 92 height 11
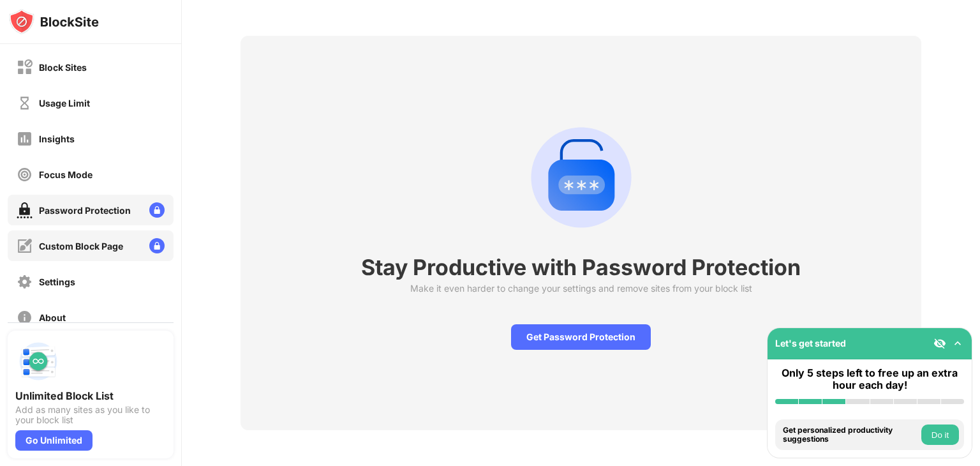
click at [115, 248] on div "Custom Block Page" at bounding box center [81, 245] width 84 height 11
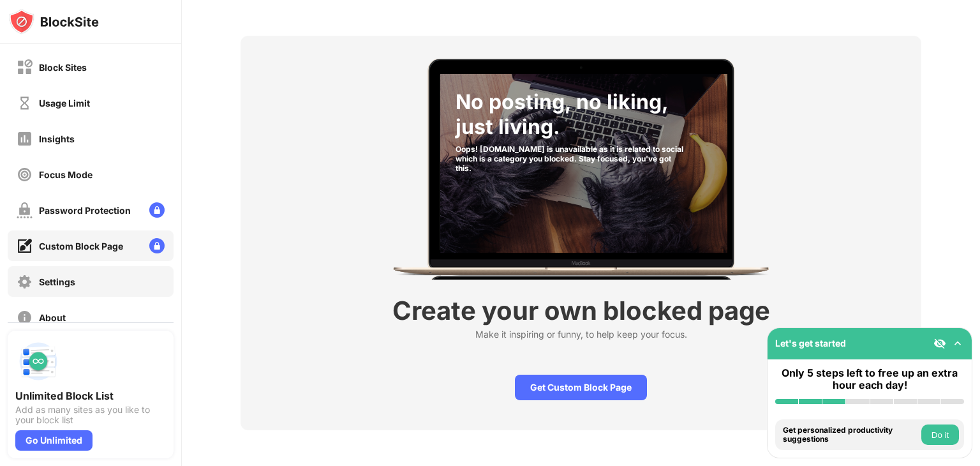
click at [107, 277] on div "Settings" at bounding box center [91, 281] width 166 height 31
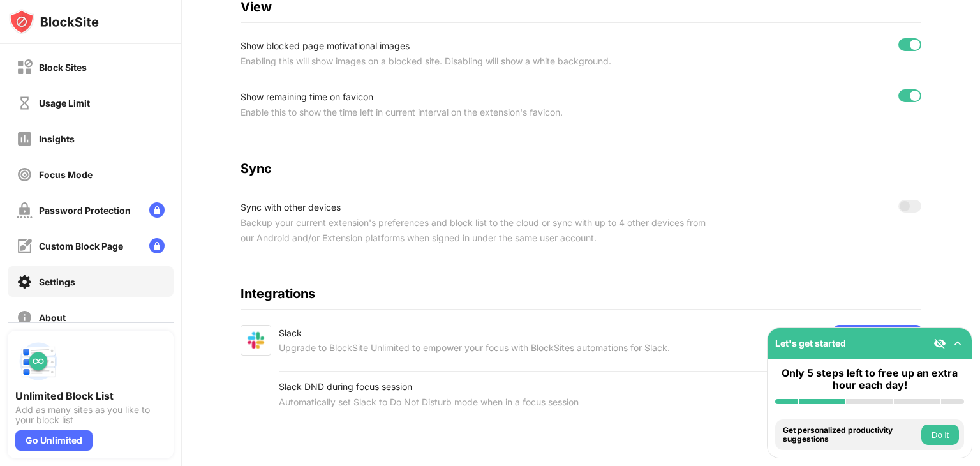
scroll to position [485, 0]
click at [64, 309] on div "About" at bounding box center [41, 317] width 49 height 16
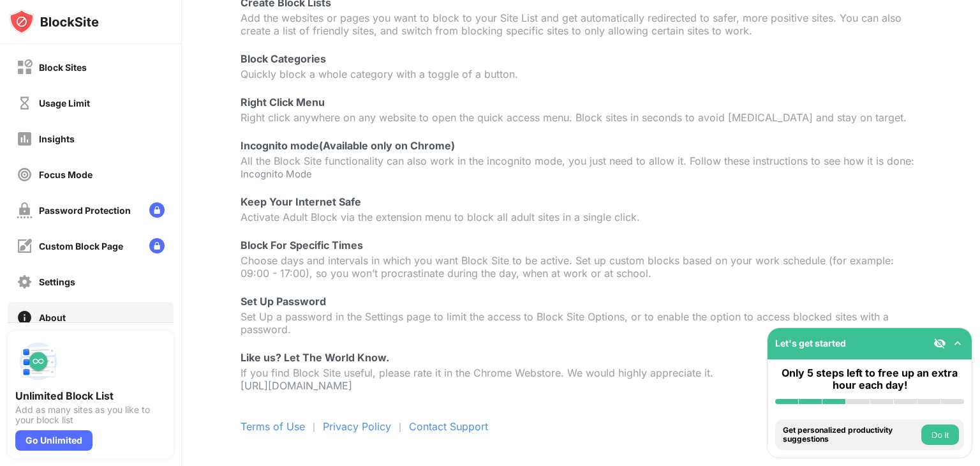
click at [90, 339] on div "Unlimited Block List Add as many sites as you like to your block list" at bounding box center [90, 381] width 151 height 87
click at [84, 150] on div "Insights" at bounding box center [91, 138] width 166 height 31
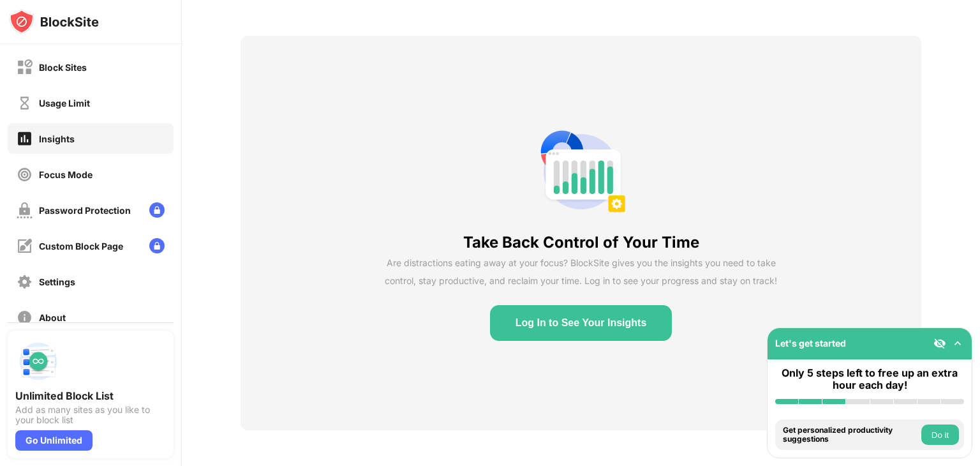
scroll to position [54, 0]
click at [536, 313] on button "Log In to See Your Insights" at bounding box center [581, 323] width 182 height 36
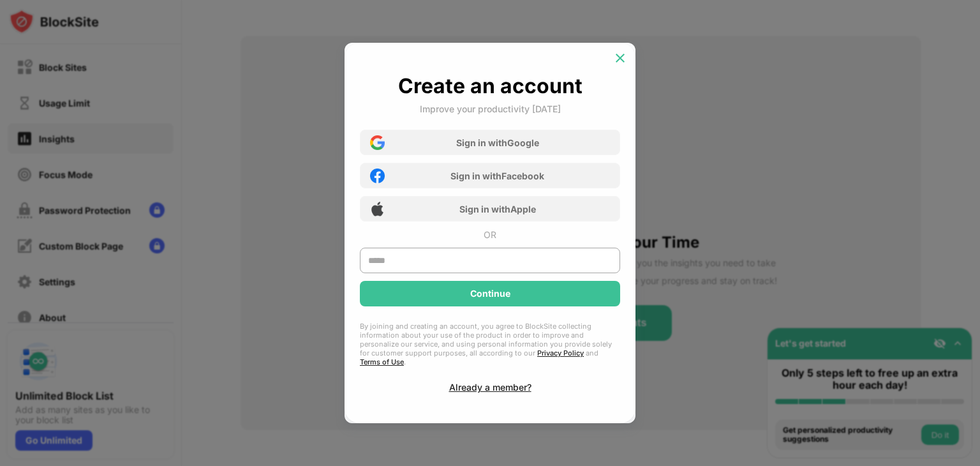
click at [621, 58] on img at bounding box center [620, 58] width 13 height 13
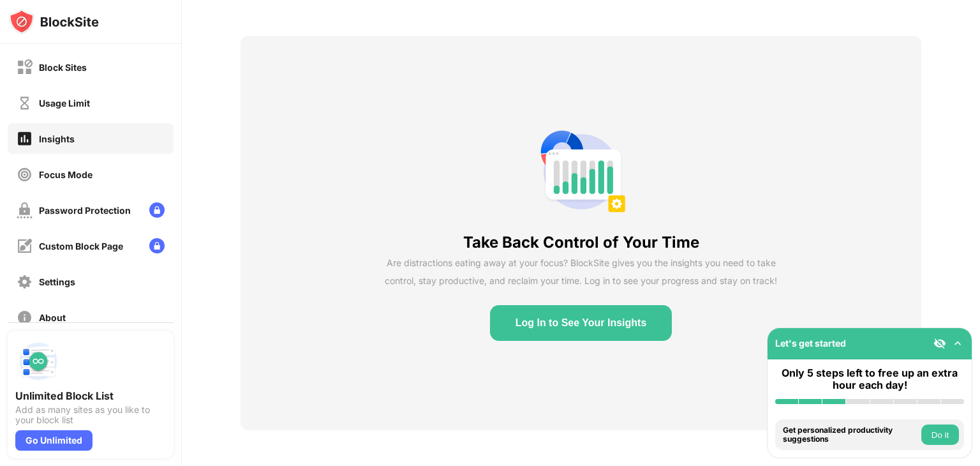
click at [592, 305] on button "Log In to See Your Insights" at bounding box center [581, 323] width 182 height 36
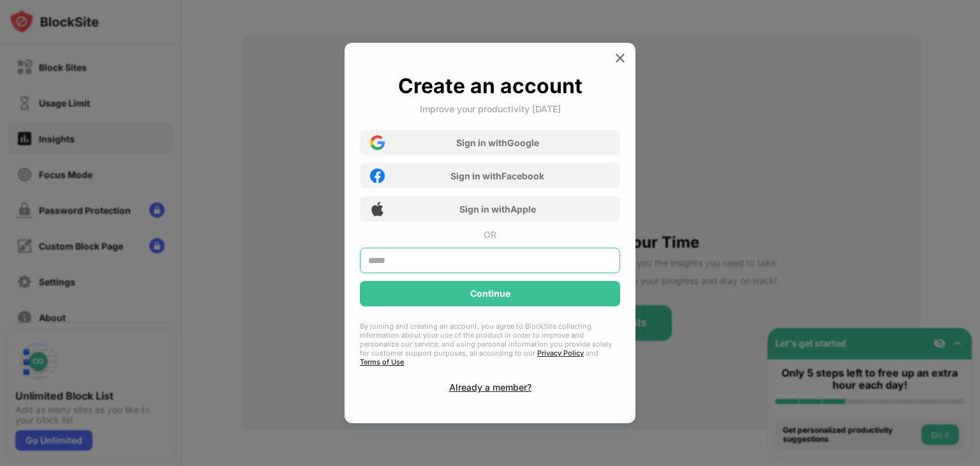
click at [494, 265] on input "text" at bounding box center [490, 260] width 260 height 26
type input "*"
drag, startPoint x: 485, startPoint y: 266, endPoint x: 361, endPoint y: 261, distance: 123.8
click at [361, 261] on input "**********" at bounding box center [490, 260] width 260 height 26
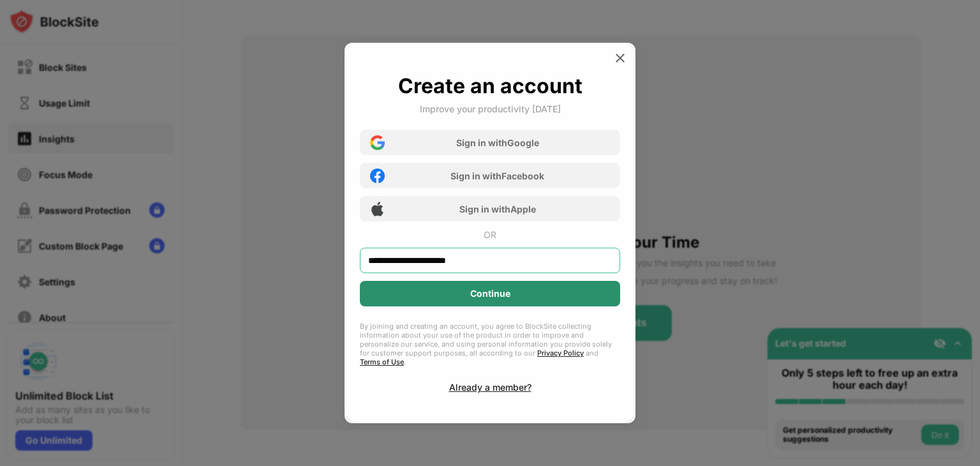
type input "**********"
click at [492, 298] on div "Continue" at bounding box center [490, 293] width 40 height 10
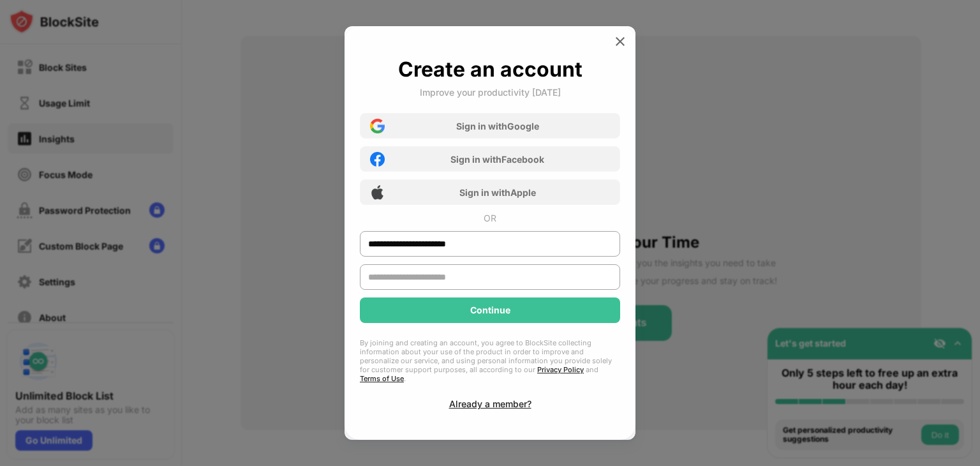
click at [495, 283] on input "text" at bounding box center [490, 277] width 260 height 26
type input "*****"
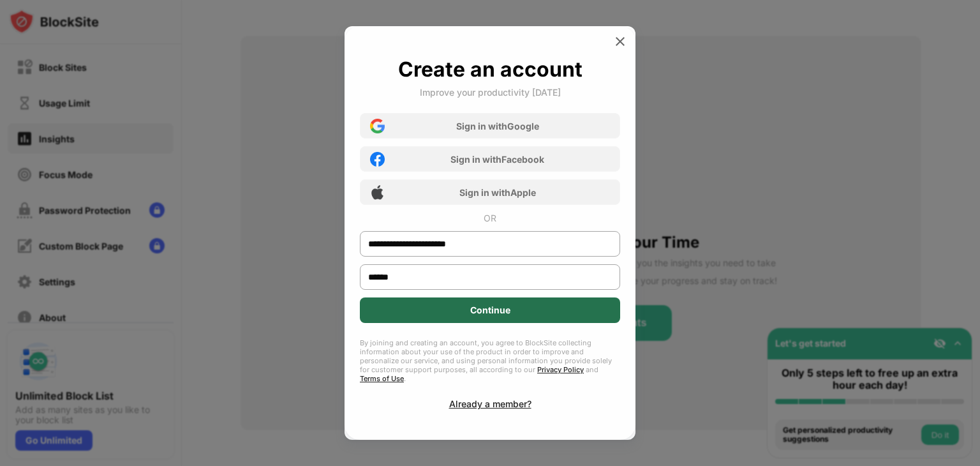
click at [485, 323] on div "Continue" at bounding box center [490, 310] width 260 height 26
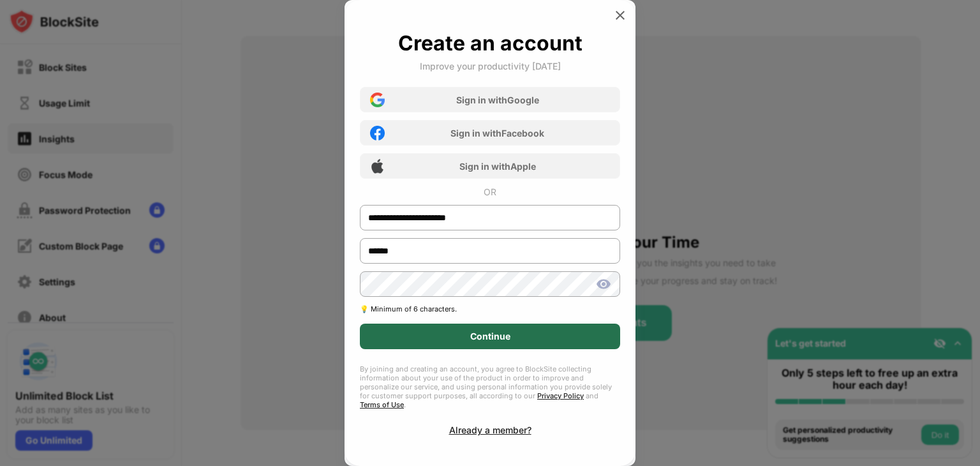
click at [512, 346] on div "Continue" at bounding box center [490, 336] width 260 height 26
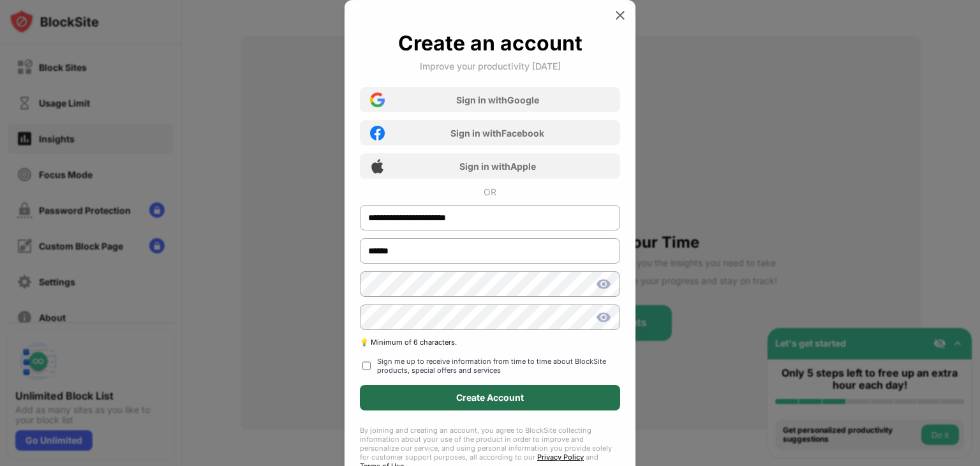
click at [403, 388] on div "Create Account" at bounding box center [490, 398] width 260 height 26
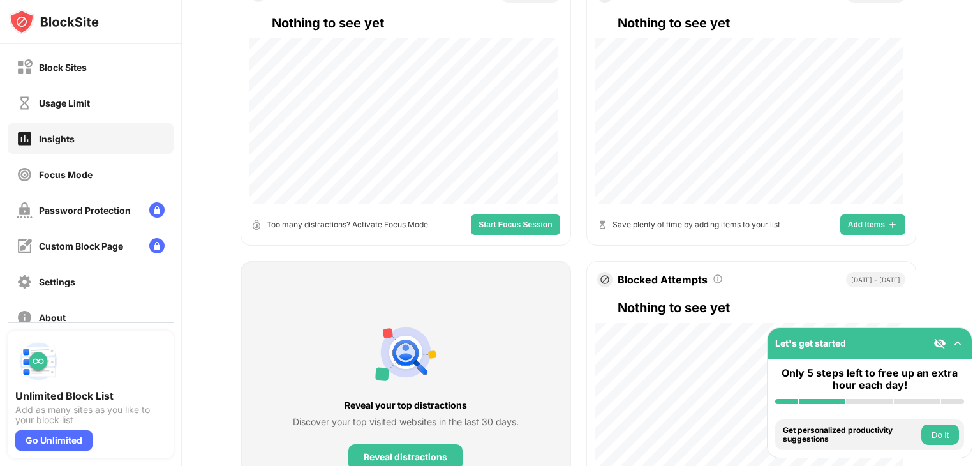
scroll to position [255, 0]
click at [527, 226] on span "Start Focus Session" at bounding box center [514, 225] width 73 height 8
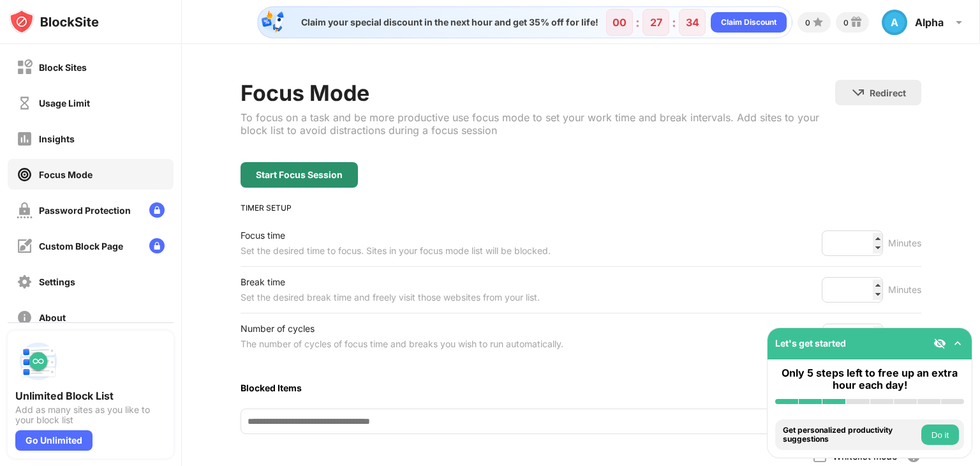
click at [326, 177] on div "Start Focus Session" at bounding box center [299, 175] width 87 height 10
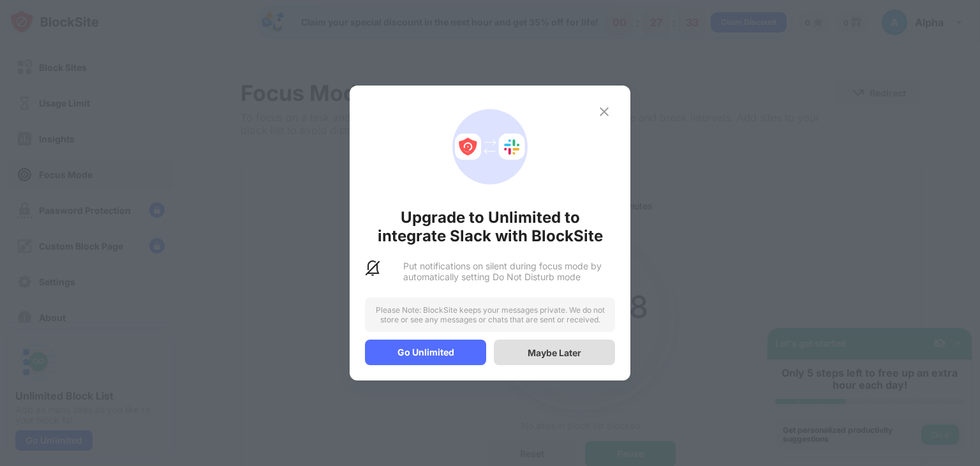
click at [563, 353] on div "Maybe Later" at bounding box center [554, 352] width 54 height 11
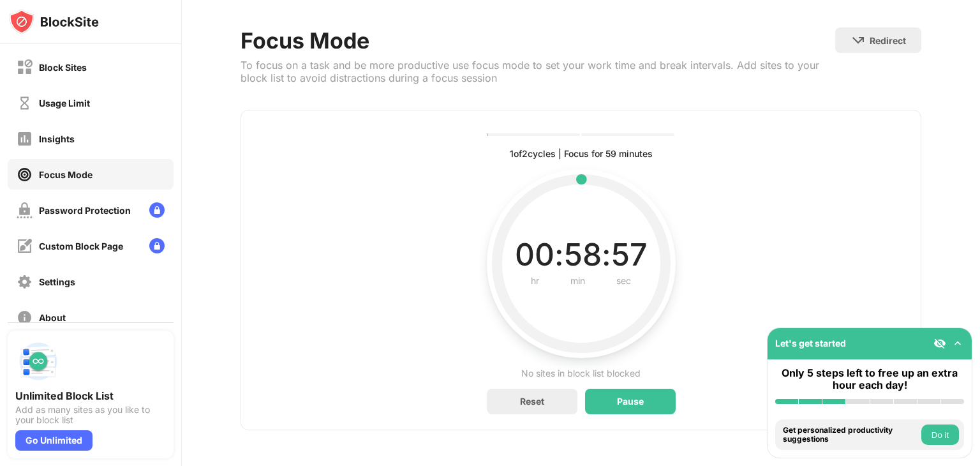
scroll to position [61, 0]
click at [544, 391] on div "Reset" at bounding box center [532, 401] width 91 height 26
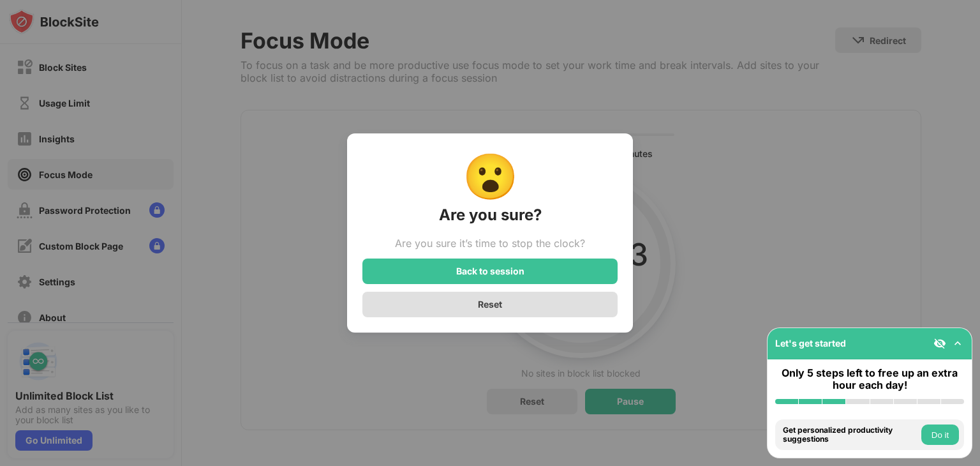
click at [519, 301] on div "Reset" at bounding box center [489, 304] width 255 height 26
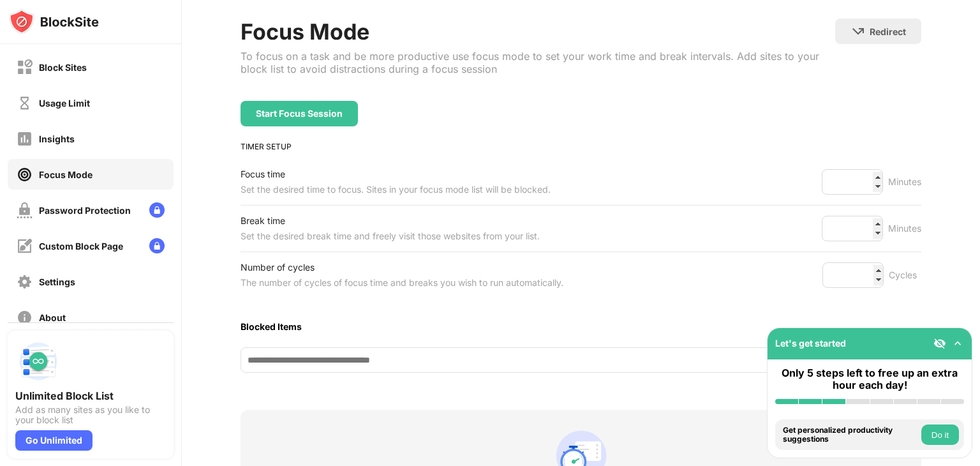
scroll to position [0, 0]
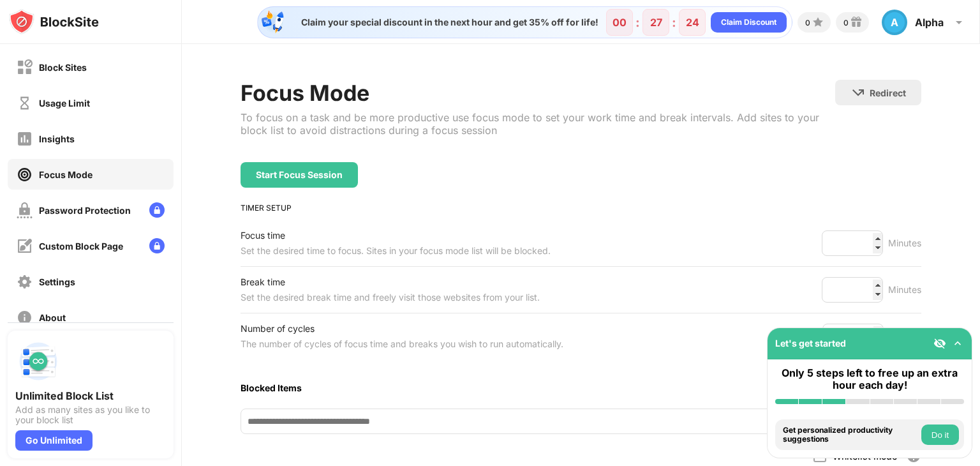
click at [339, 246] on div "Set the desired time to focus. Sites in your focus mode list will be blocked." at bounding box center [395, 250] width 310 height 15
click at [77, 136] on div "Insights" at bounding box center [91, 138] width 166 height 31
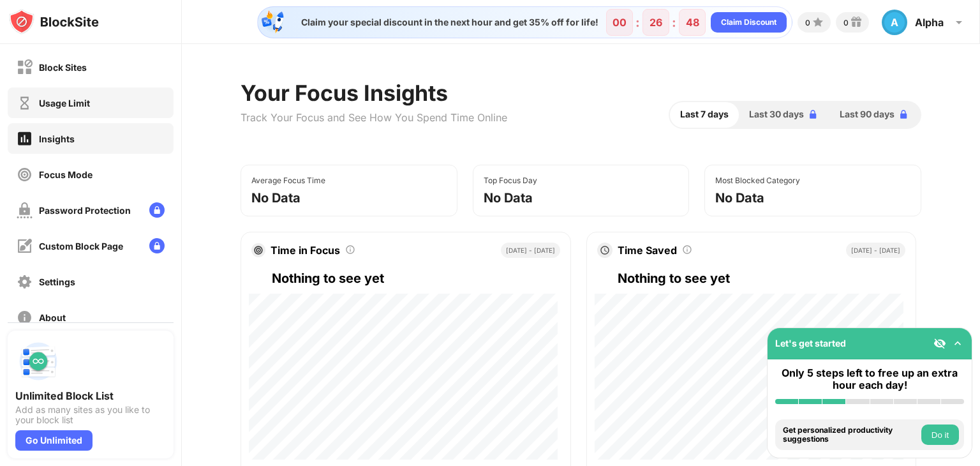
click at [101, 110] on div "Usage Limit" at bounding box center [91, 102] width 166 height 31
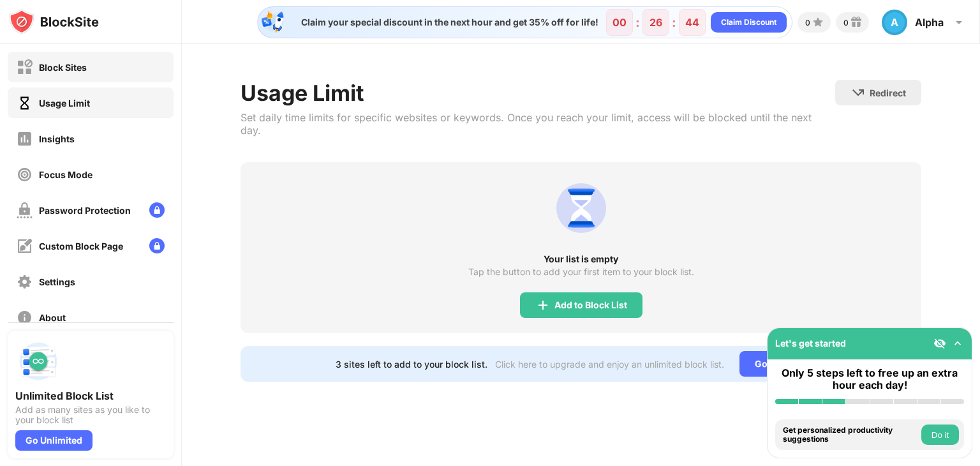
click at [69, 67] on div "Block Sites" at bounding box center [63, 67] width 48 height 11
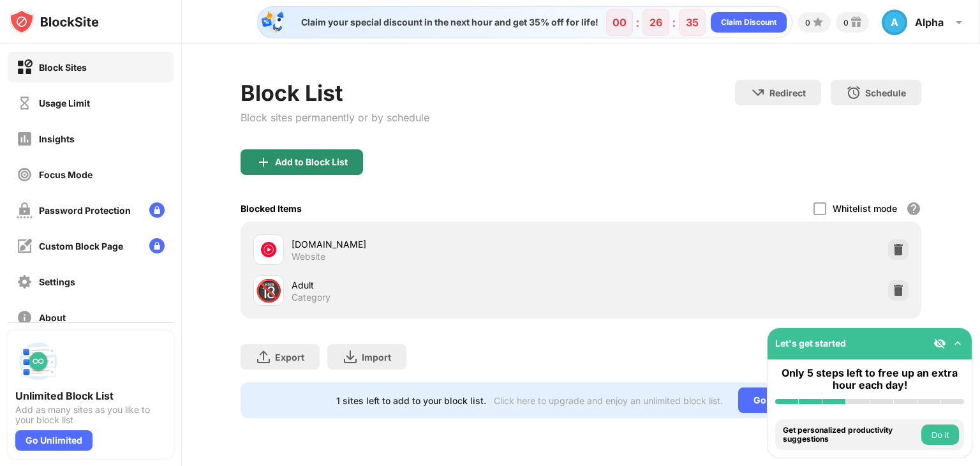
click at [323, 166] on div "Add to Block List" at bounding box center [311, 162] width 73 height 10
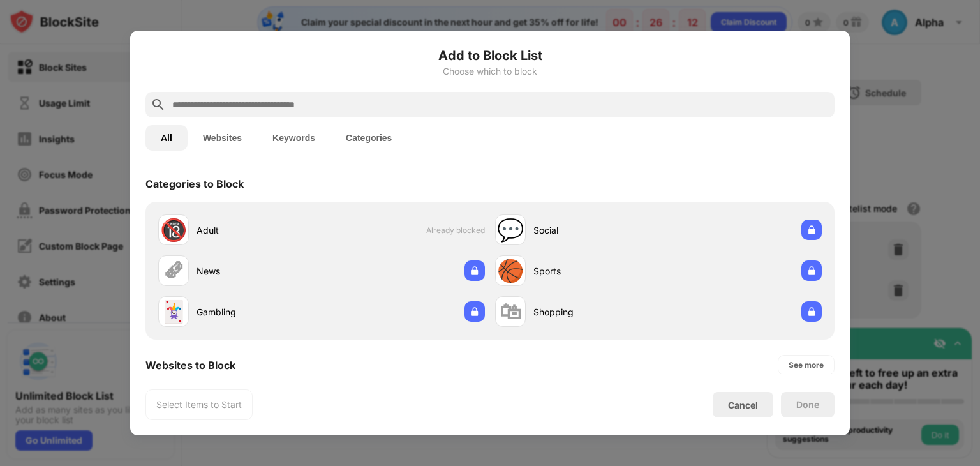
click at [342, 138] on button "Categories" at bounding box center [368, 138] width 77 height 26
click at [737, 394] on div "Cancel" at bounding box center [742, 405] width 61 height 26
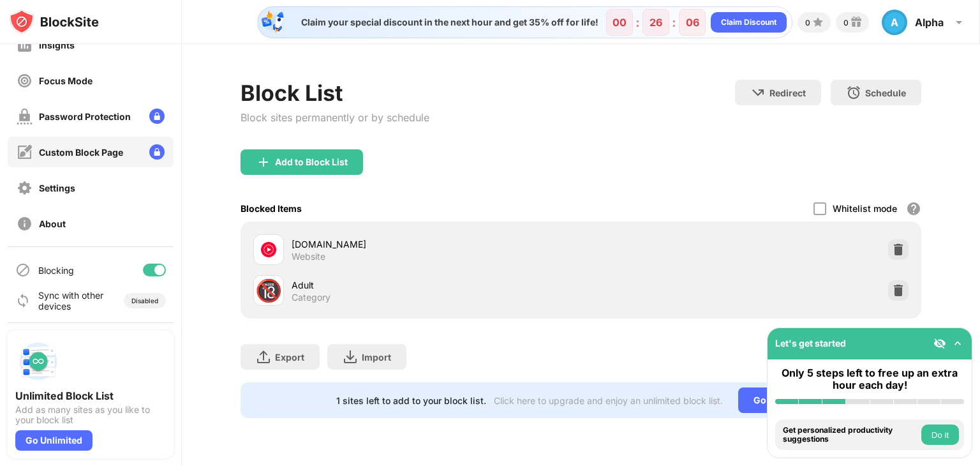
scroll to position [94, 0]
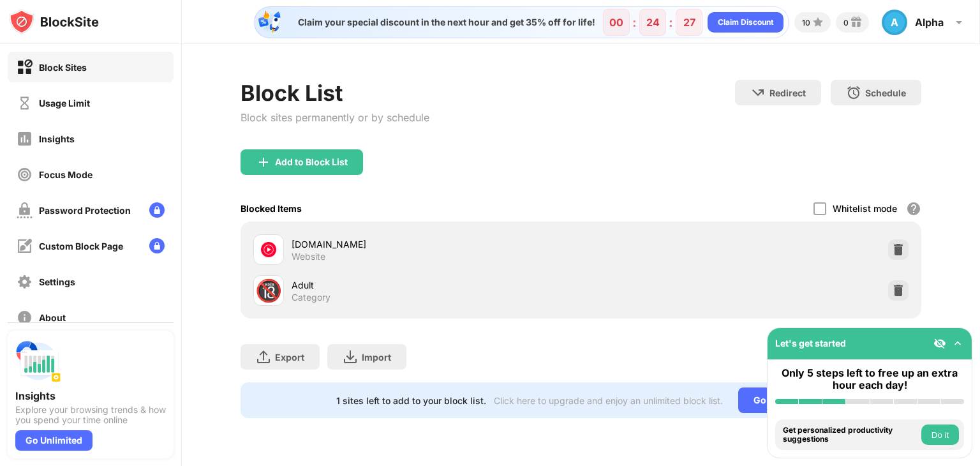
click at [40, 365] on img at bounding box center [38, 361] width 46 height 46
click at [24, 360] on img at bounding box center [38, 361] width 46 height 46
click at [43, 442] on div "Go Unlimited" at bounding box center [53, 440] width 77 height 20
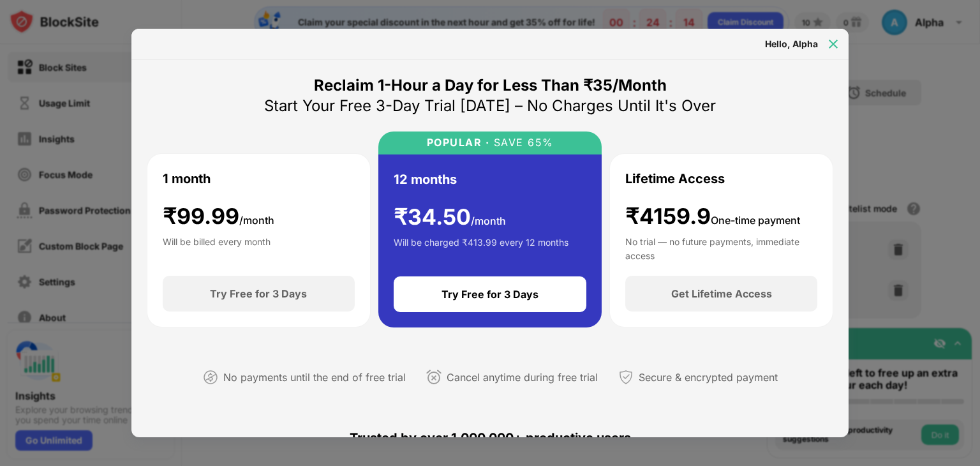
click at [839, 42] on img at bounding box center [833, 44] width 13 height 13
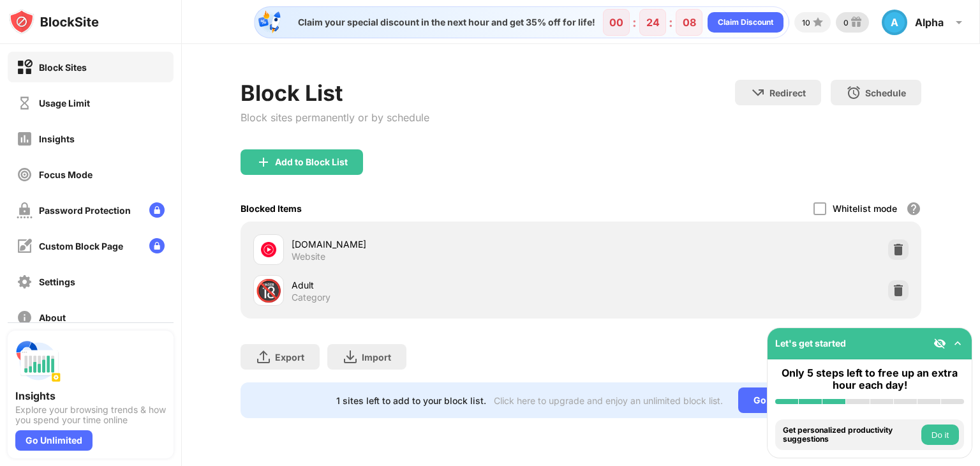
click at [839, 21] on div "0" at bounding box center [851, 22] width 33 height 20
click at [82, 131] on div "Insights" at bounding box center [91, 138] width 166 height 31
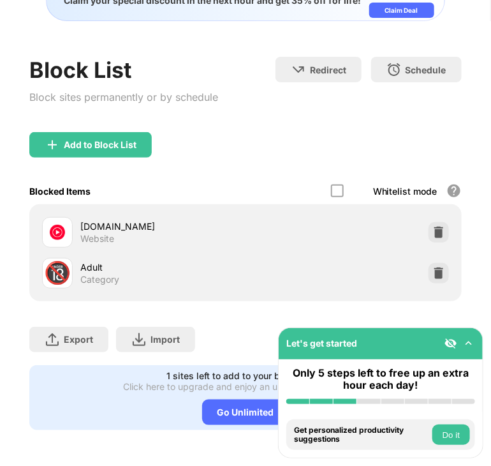
scroll to position [77, 0]
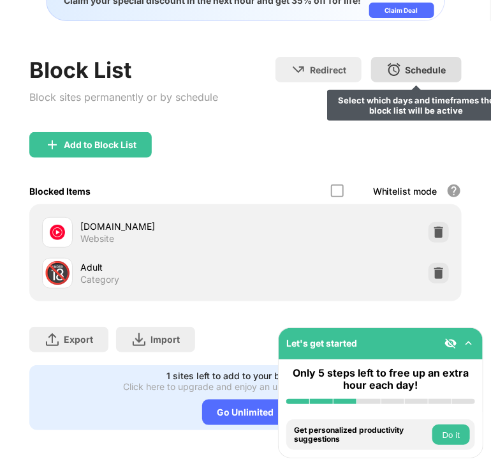
click at [424, 64] on div "Schedule" at bounding box center [426, 69] width 41 height 11
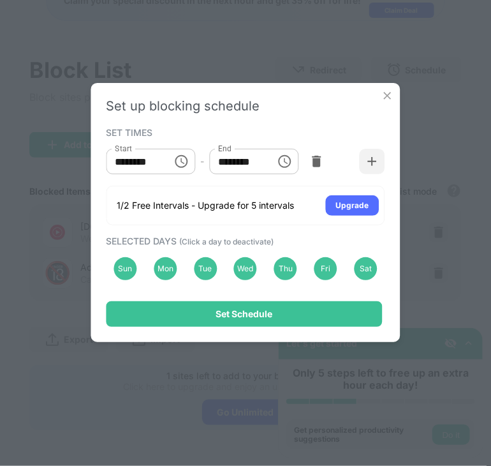
click at [389, 93] on img at bounding box center [387, 95] width 13 height 13
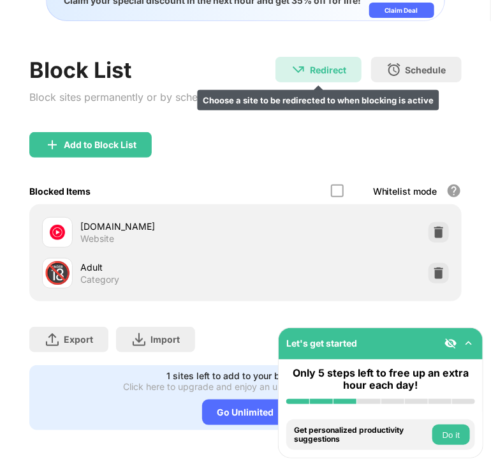
click at [326, 57] on div "Redirect Choose a site to be redirected to when blocking is active" at bounding box center [319, 70] width 86 height 26
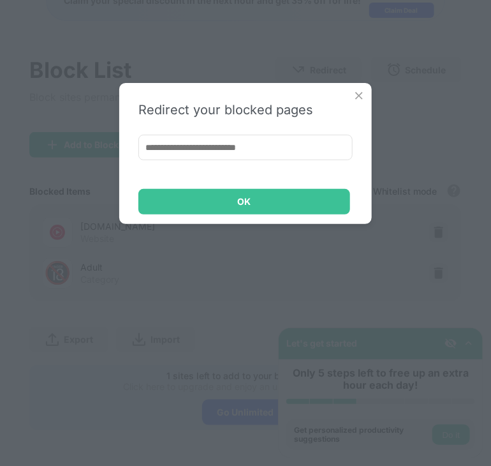
click at [365, 93] on img at bounding box center [359, 95] width 13 height 13
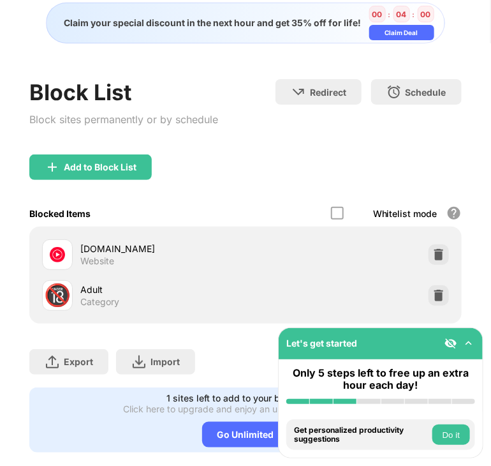
scroll to position [0, 0]
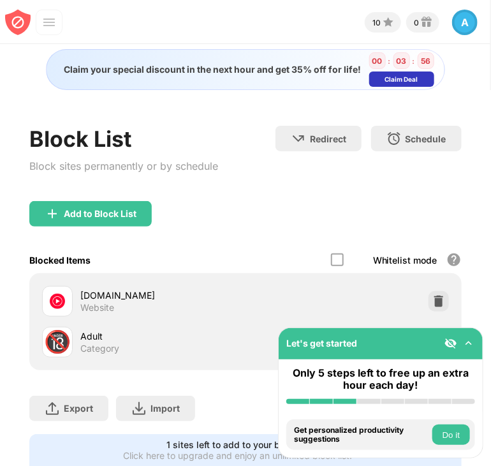
click at [409, 80] on div "Claim Deal" at bounding box center [401, 79] width 33 height 8
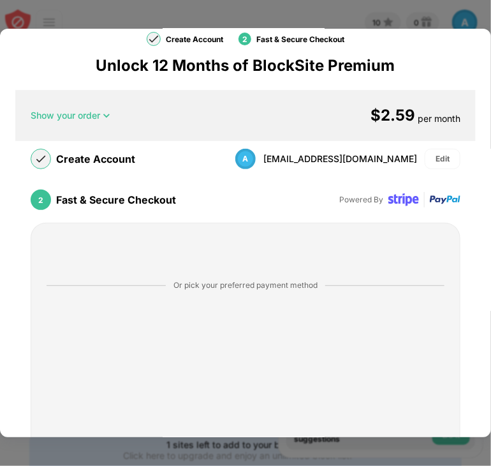
scroll to position [8, 0]
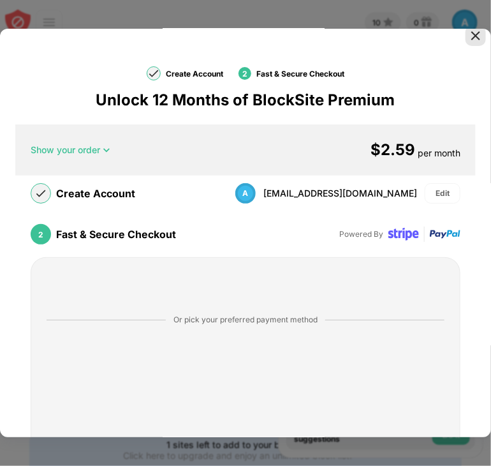
click at [469, 35] on img at bounding box center [475, 35] width 13 height 13
